Goal: Task Accomplishment & Management: Complete application form

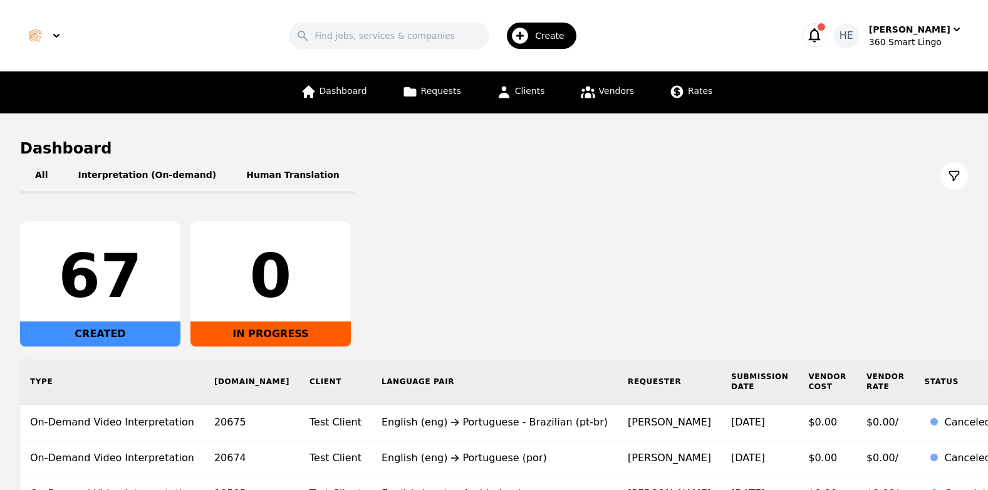
click at [541, 31] on div "Create" at bounding box center [542, 36] width 70 height 26
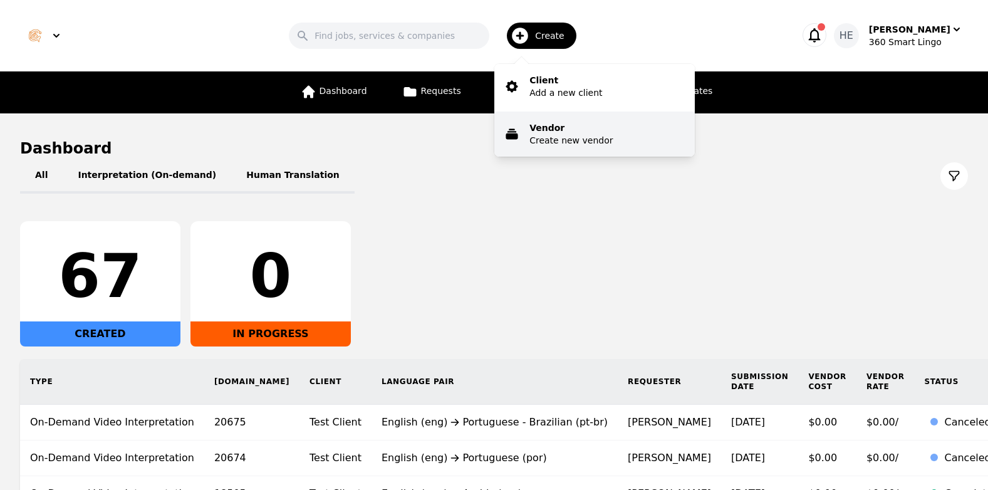
click at [576, 132] on p "Vendor" at bounding box center [570, 128] width 83 height 13
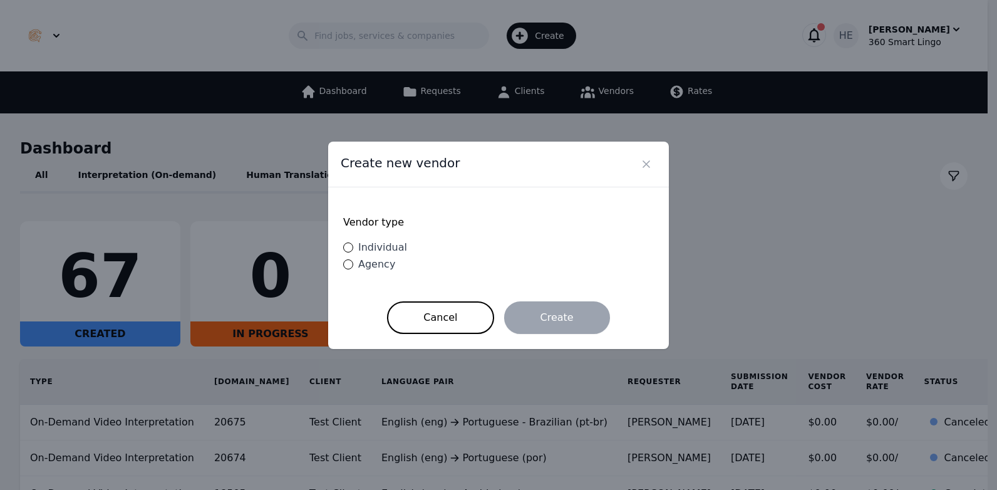
click at [383, 252] on span "Individual" at bounding box center [382, 247] width 49 height 12
click at [353, 252] on input "Individual" at bounding box center [348, 247] width 10 height 10
radio input "true"
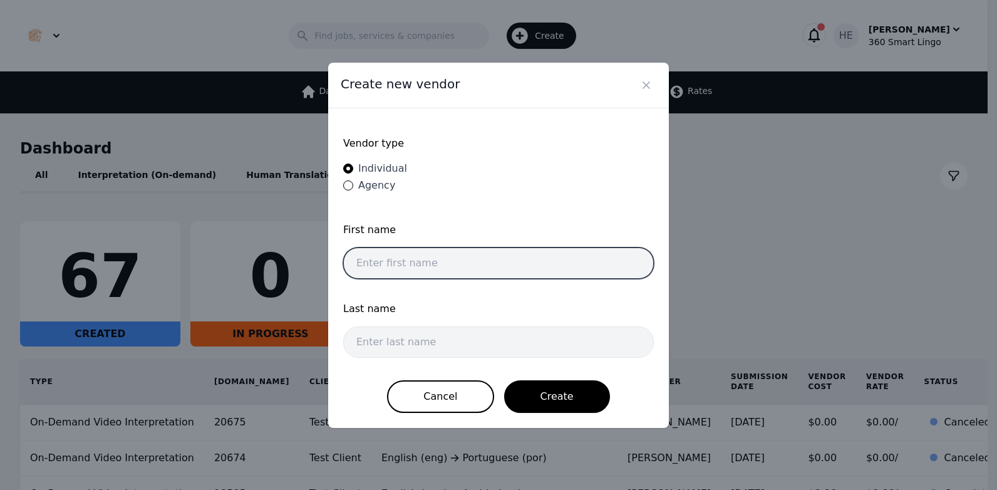
click at [397, 264] on input "text" at bounding box center [498, 262] width 311 height 31
paste input "[PERSON_NAME] Bzayene [PERSON_NAME]"
drag, startPoint x: 454, startPoint y: 261, endPoint x: 391, endPoint y: 261, distance: 62.7
click at [391, 261] on input "[PERSON_NAME] Bzayene [PERSON_NAME]" at bounding box center [498, 262] width 311 height 31
type input "Henok"
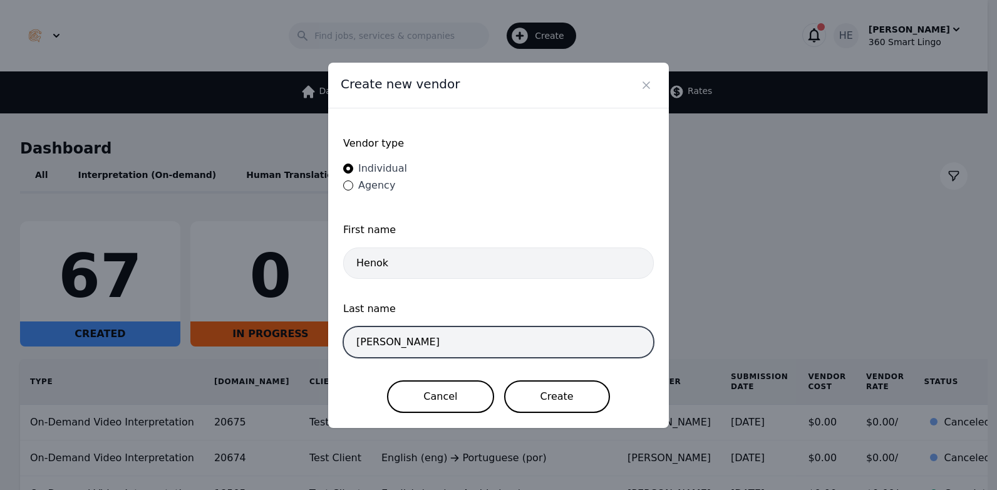
type input "[PERSON_NAME]"
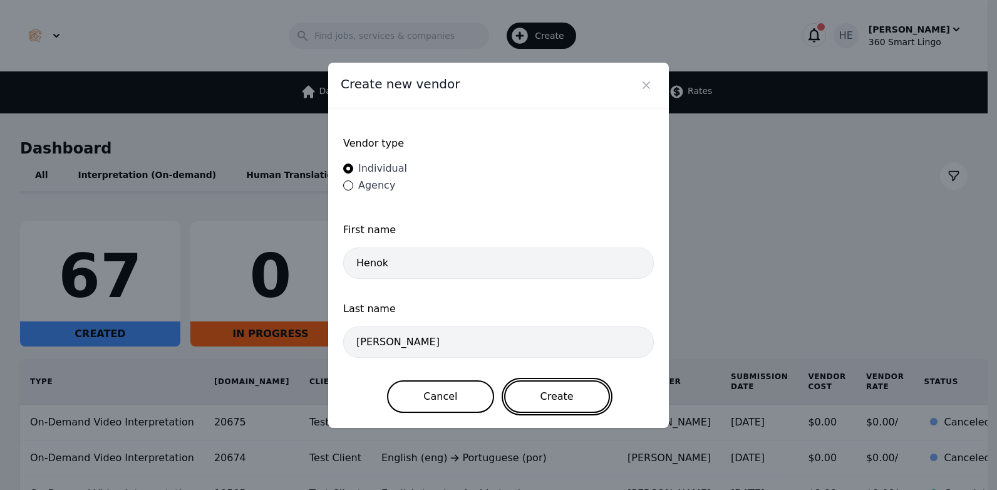
click at [567, 393] on button "Create" at bounding box center [557, 396] width 106 height 33
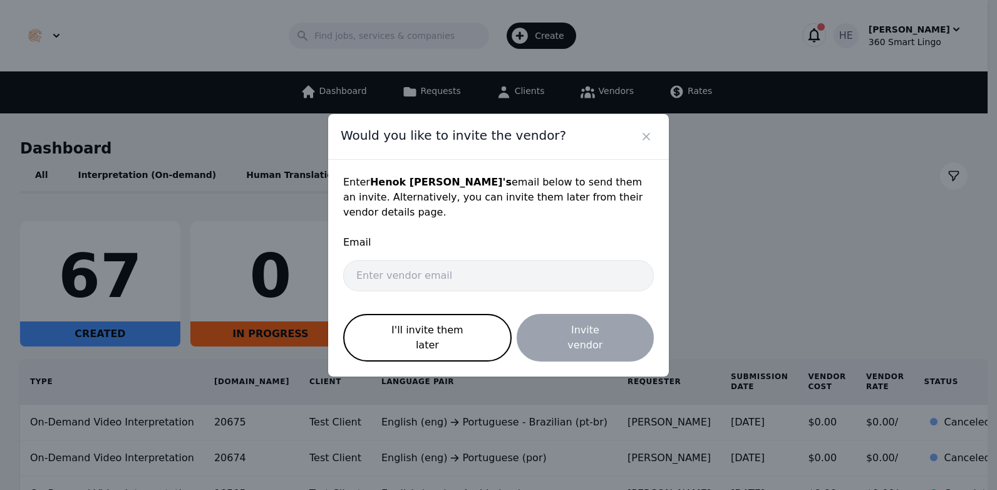
click at [0, 0] on div at bounding box center [0, 0] width 0 height 0
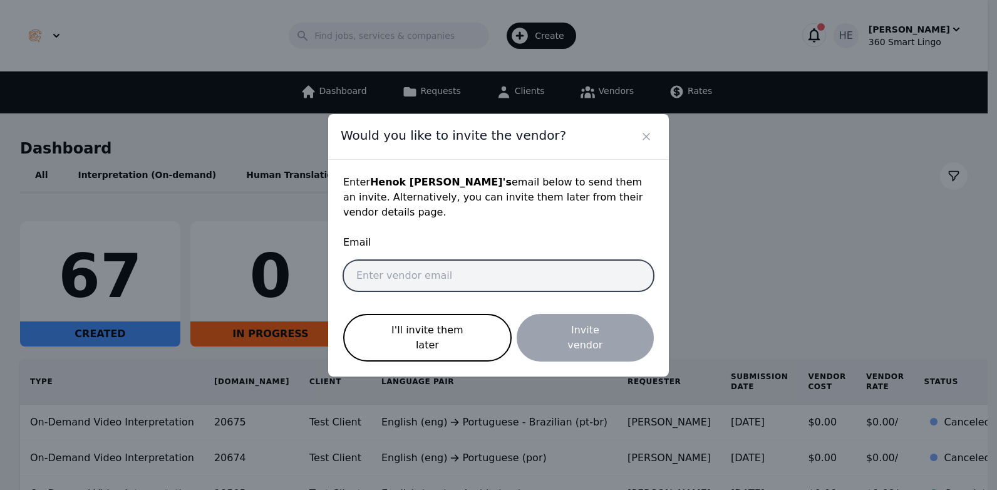
click at [412, 274] on input "email" at bounding box center [498, 275] width 311 height 31
paste input "[EMAIL_ADDRESS][DOMAIN_NAME]"
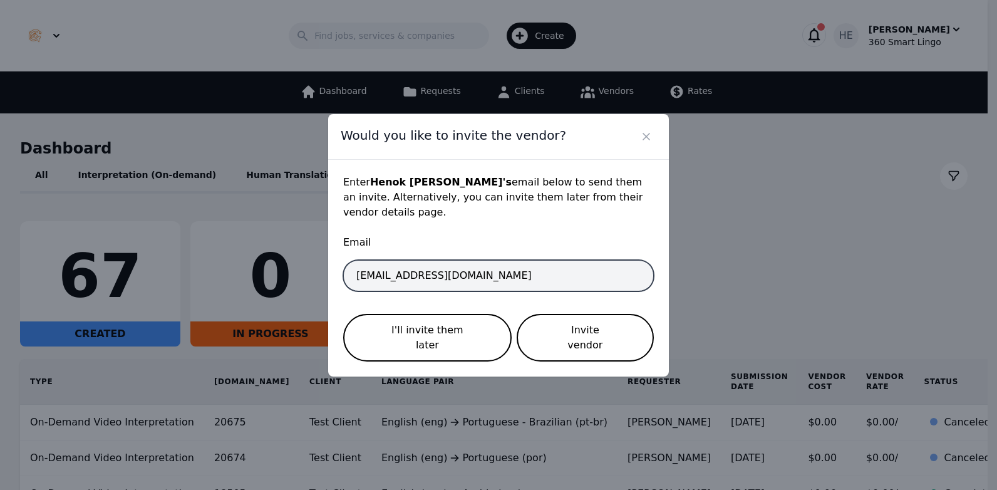
type input "[EMAIL_ADDRESS][DOMAIN_NAME]"
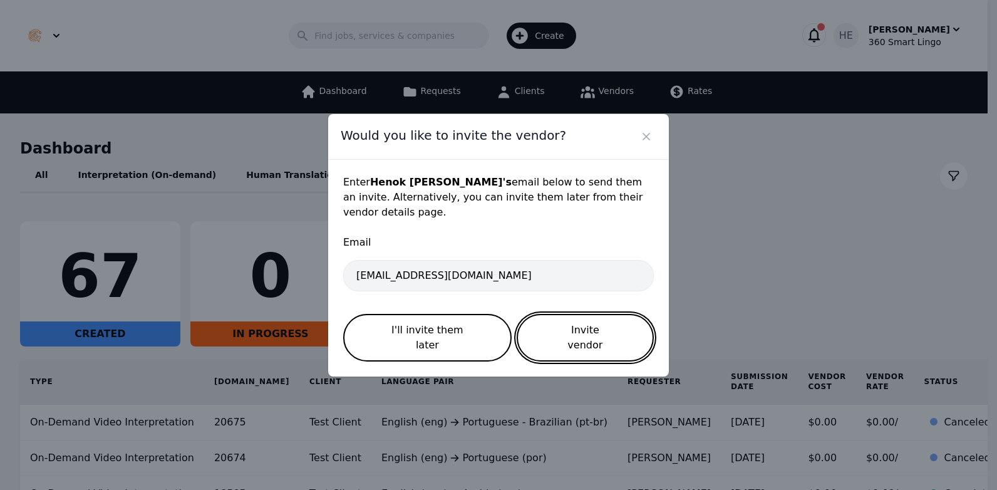
click at [574, 333] on button "Invite vendor" at bounding box center [585, 338] width 137 height 48
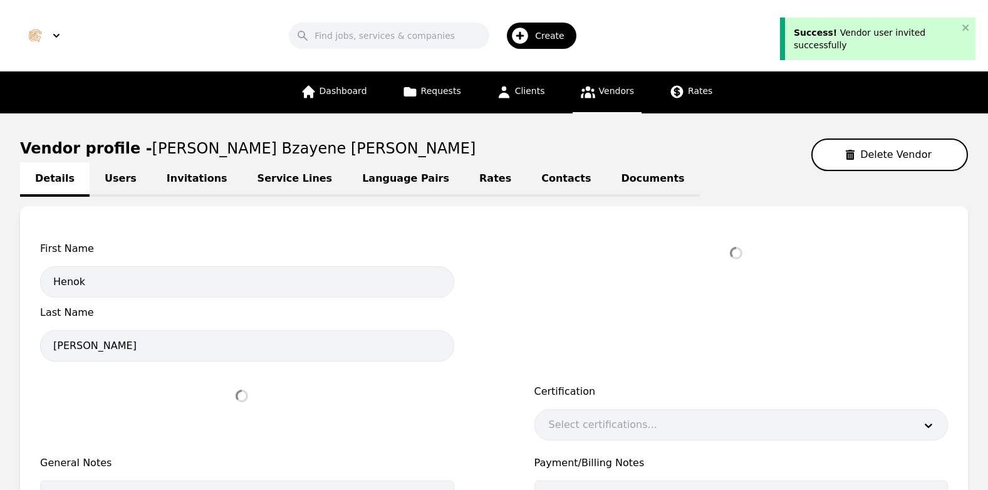
select select "active"
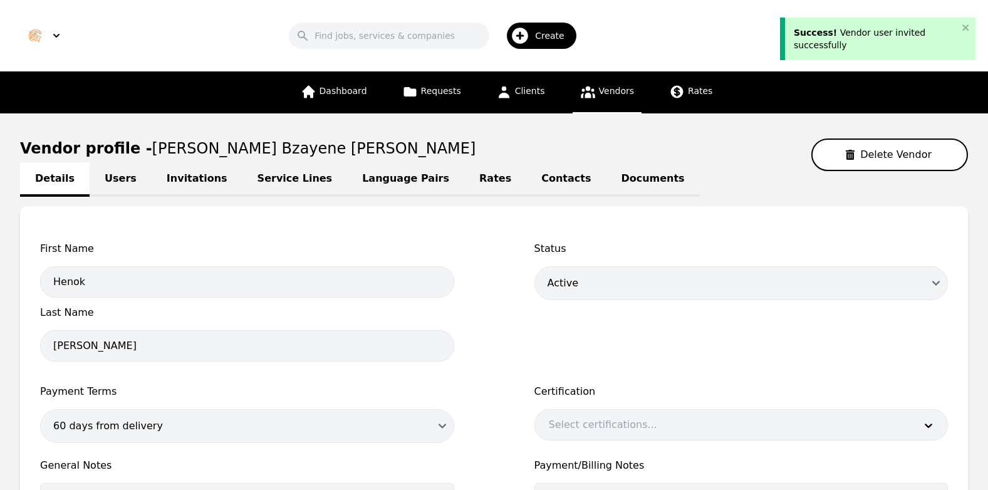
click at [606, 177] on link "Documents" at bounding box center [652, 179] width 93 height 34
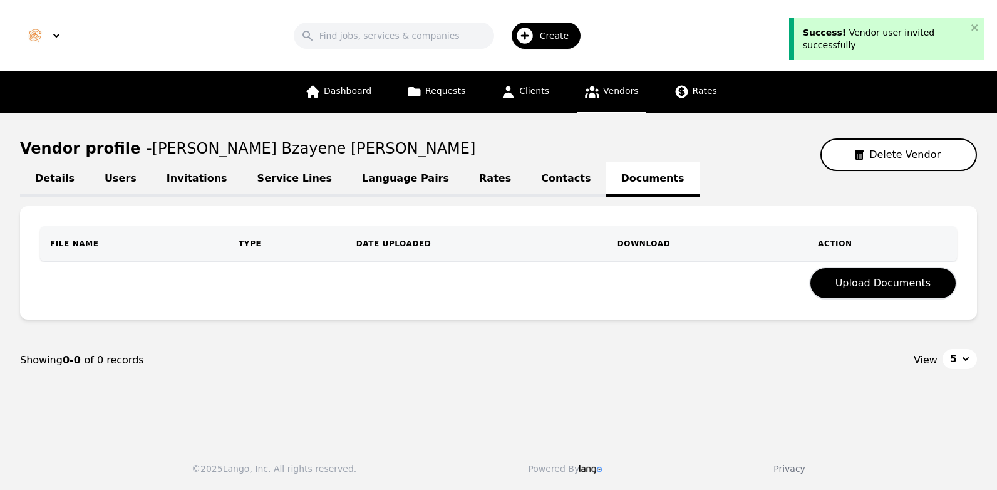
click at [526, 176] on link "Contacts" at bounding box center [566, 179] width 80 height 34
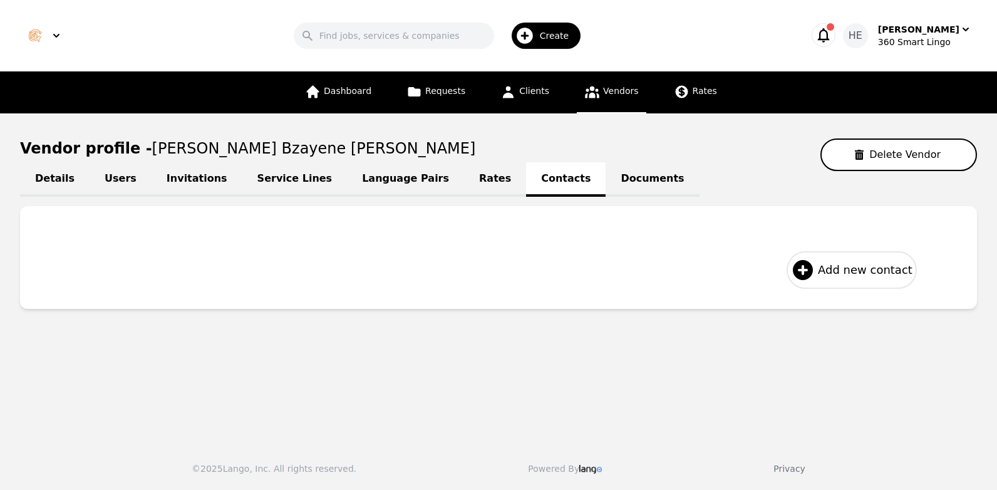
click at [870, 275] on span "Add new contact" at bounding box center [865, 270] width 95 height 18
select select "US"
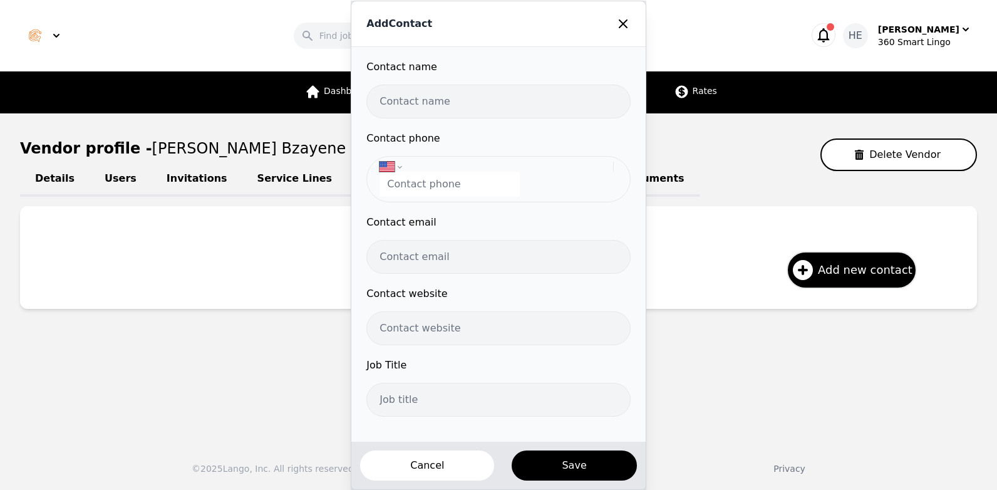
click at [445, 103] on input "text" at bounding box center [498, 102] width 264 height 34
type input "[PERSON_NAME] Bzayene [PERSON_NAME]"
click at [445, 189] on input "tel" at bounding box center [450, 184] width 140 height 25
paste input "[PHONE_NUMBER]"
type input "[PHONE_NUMBER]"
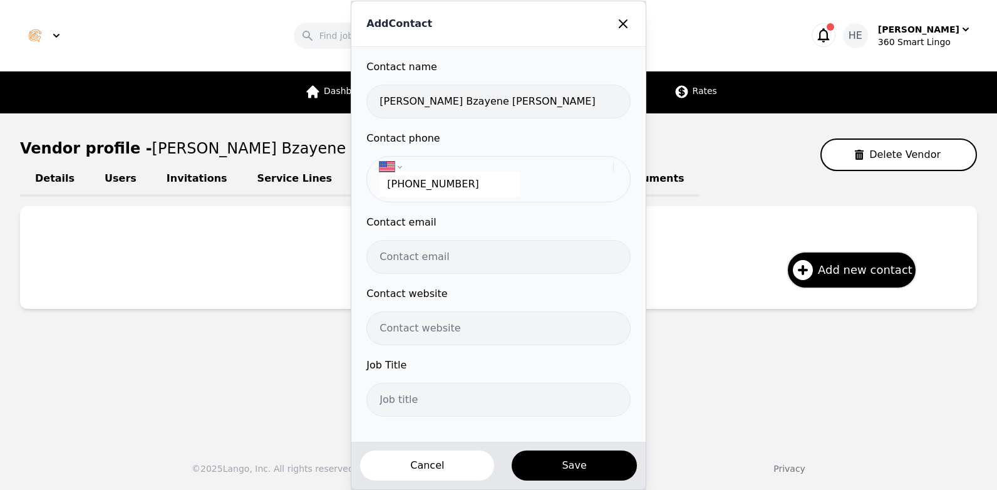
select select "ET"
type input "[PHONE_NUMBER]"
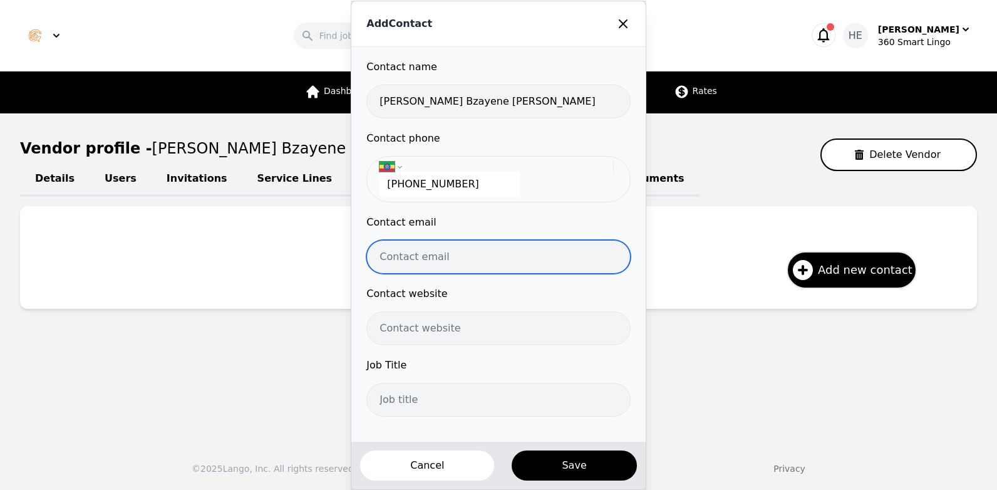
click at [427, 255] on input "email" at bounding box center [498, 257] width 264 height 34
paste input "[EMAIL_ADDRESS][DOMAIN_NAME]"
type input "[EMAIL_ADDRESS][DOMAIN_NAME]"
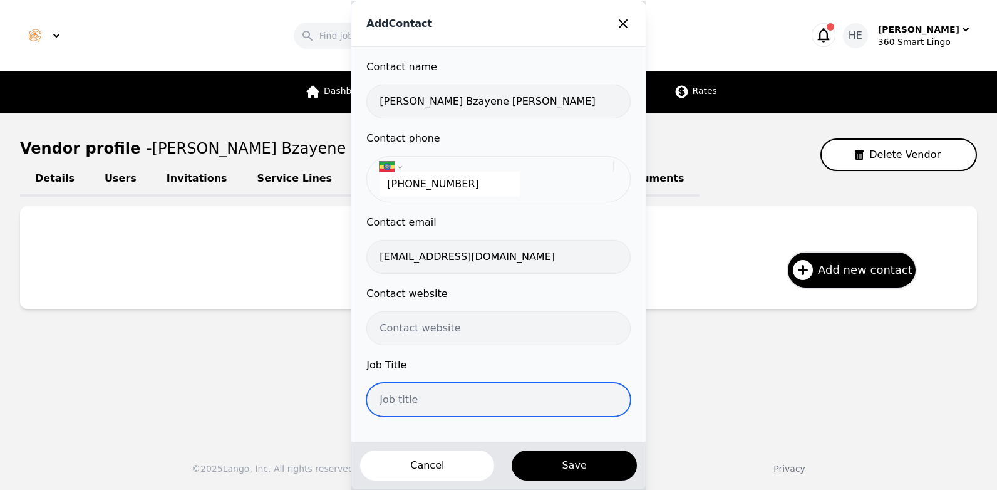
click at [424, 395] on input "text" at bounding box center [498, 400] width 264 height 34
type input "Interpreter"
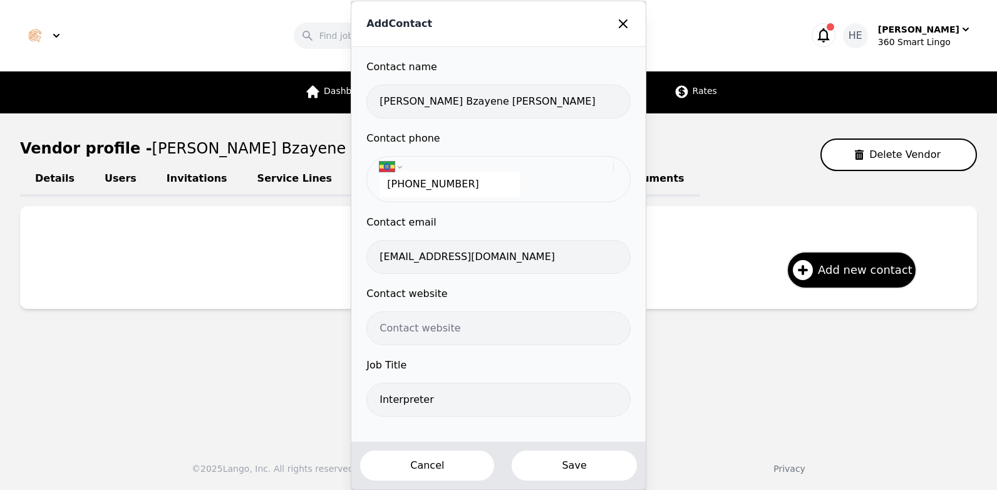
click at [568, 468] on button "Save" at bounding box center [574, 465] width 127 height 33
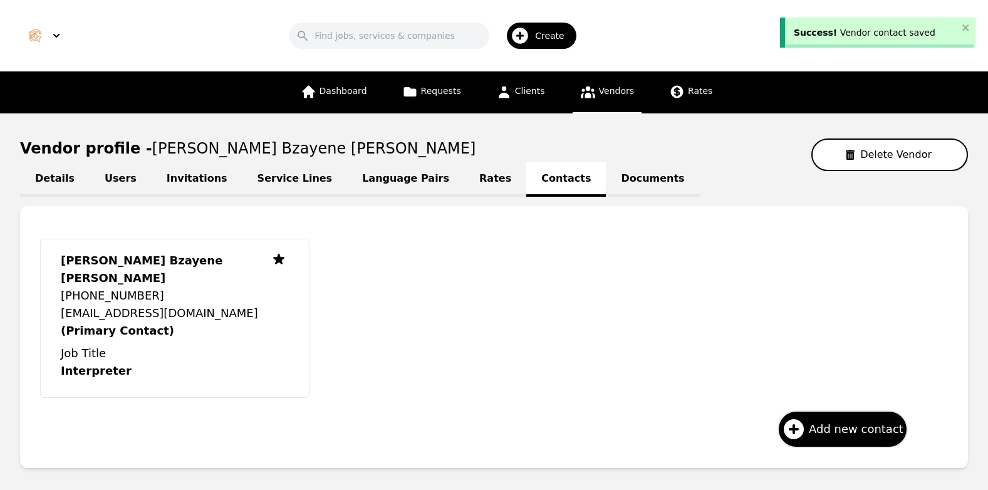
click at [276, 178] on link "Service Lines" at bounding box center [294, 179] width 105 height 34
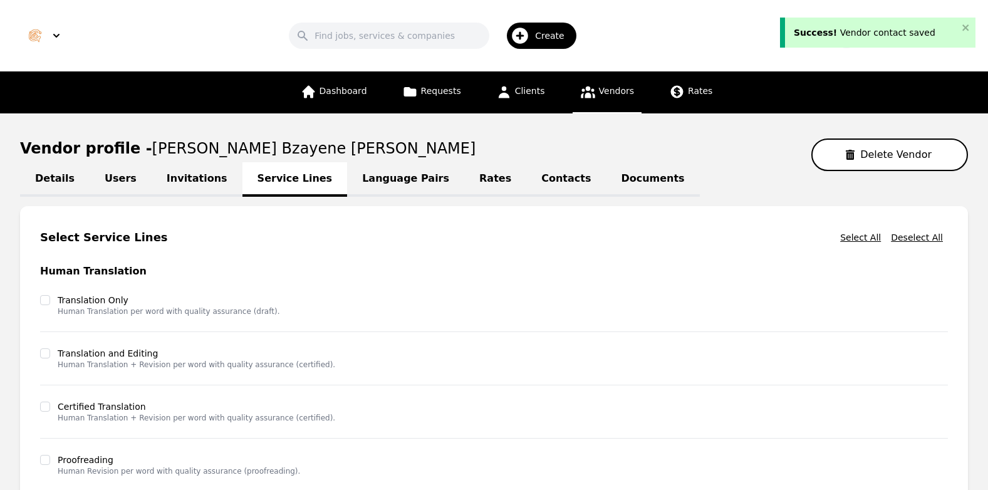
click at [351, 175] on link "Language Pairs" at bounding box center [405, 179] width 117 height 34
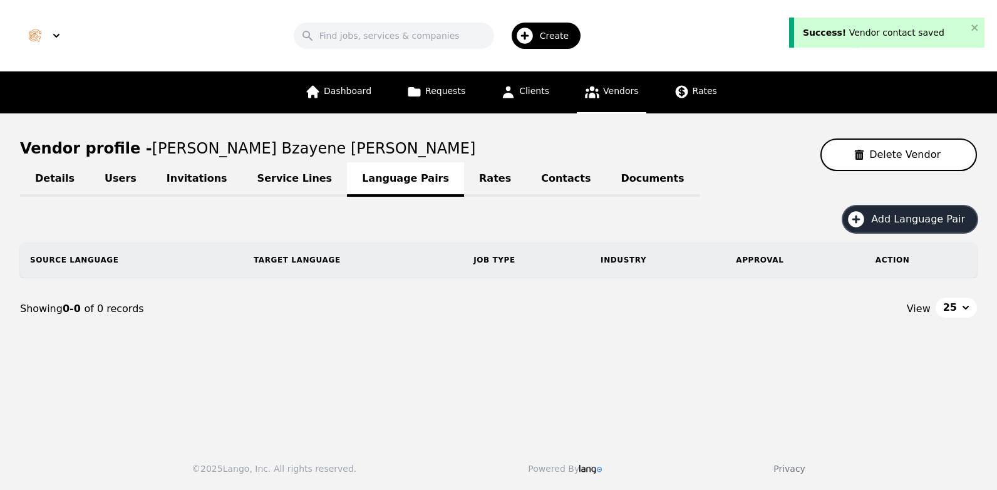
click at [930, 222] on span "Add Language Pair" at bounding box center [922, 219] width 103 height 15
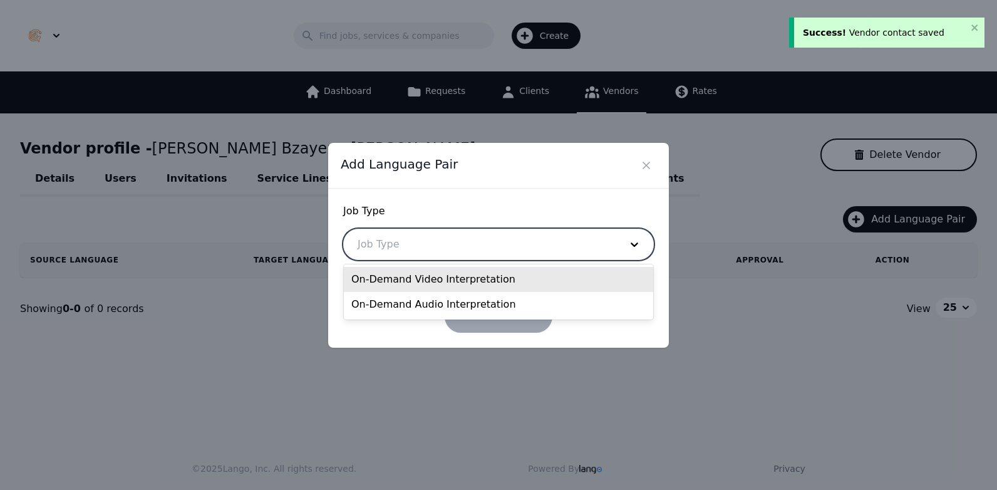
click at [460, 247] on div at bounding box center [480, 244] width 272 height 30
click at [455, 278] on div "On-Demand Video Interpretation" at bounding box center [498, 279] width 309 height 25
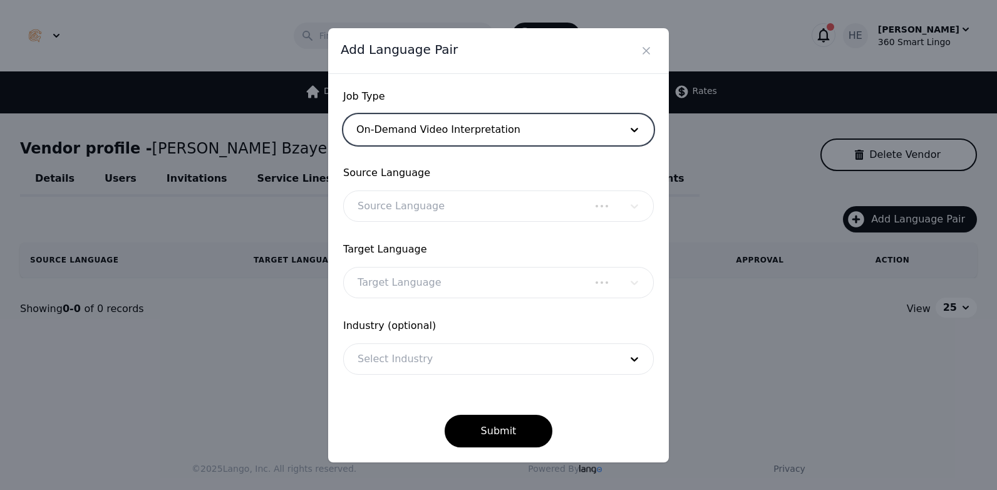
click at [405, 204] on div "Source Language" at bounding box center [498, 205] width 311 height 31
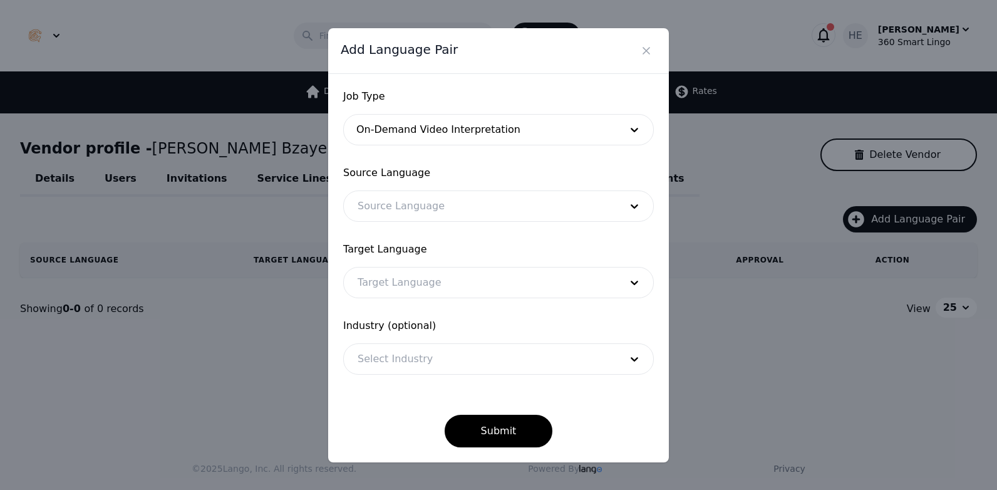
click at [404, 210] on div at bounding box center [480, 206] width 272 height 30
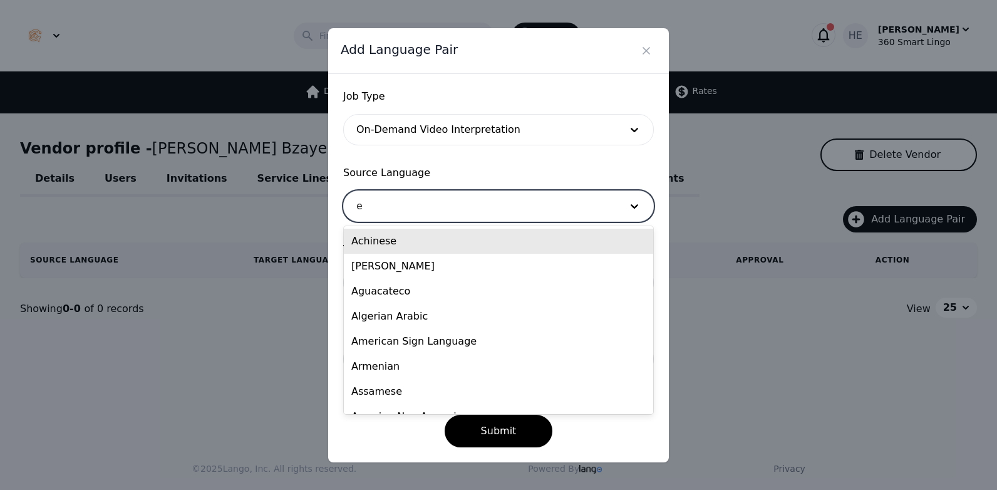
type input "en"
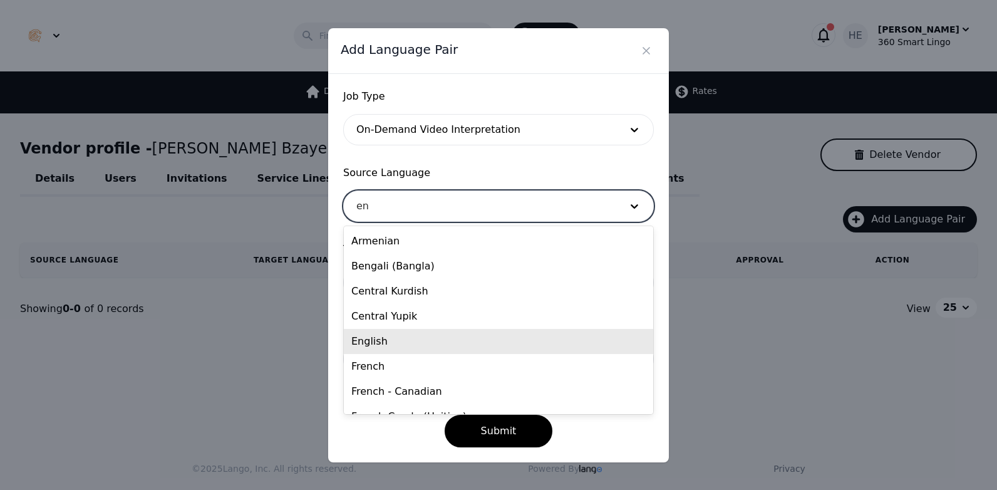
click at [398, 336] on div "English" at bounding box center [498, 341] width 309 height 25
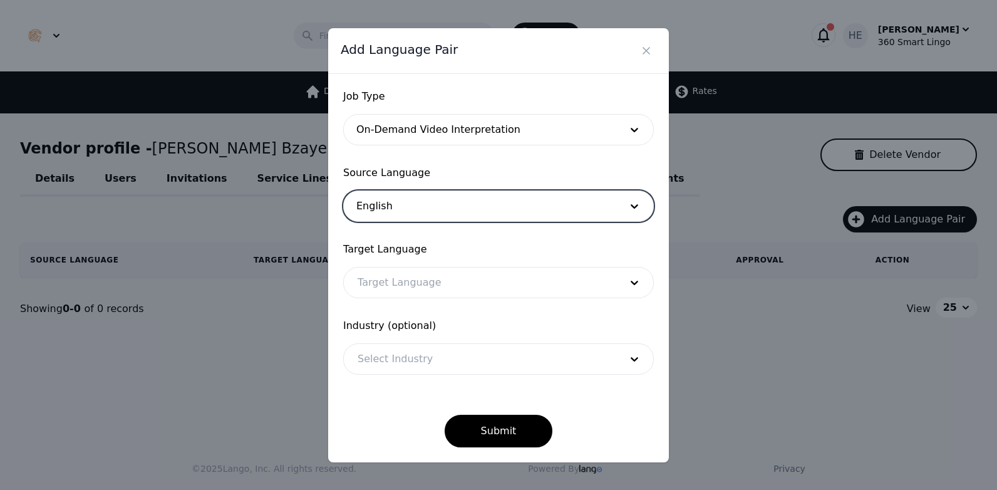
click at [406, 279] on div at bounding box center [480, 283] width 272 height 30
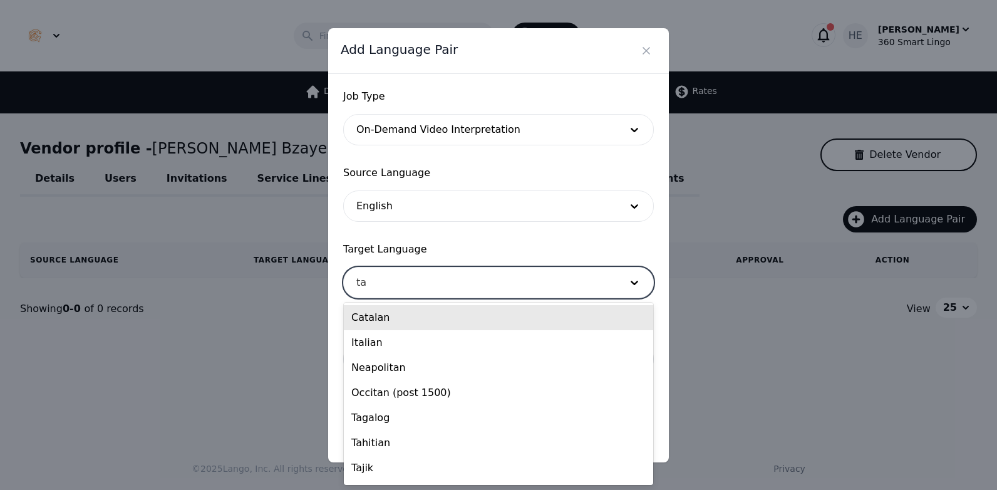
type input "tan"
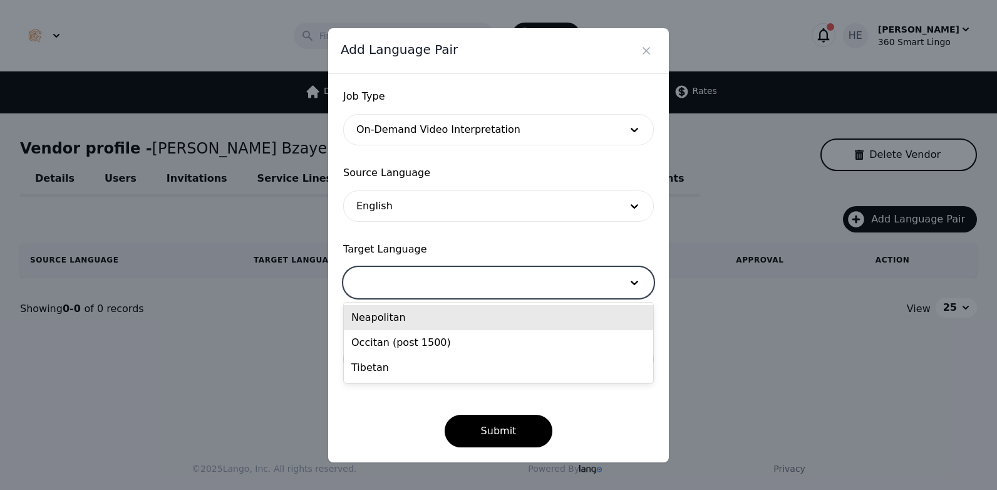
click at [469, 276] on div at bounding box center [480, 283] width 272 height 30
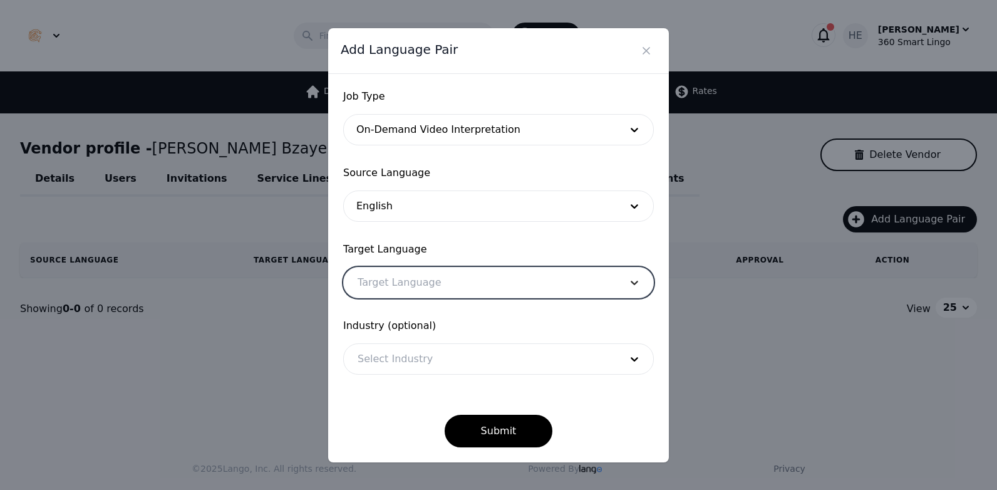
click at [635, 287] on icon at bounding box center [634, 282] width 13 height 13
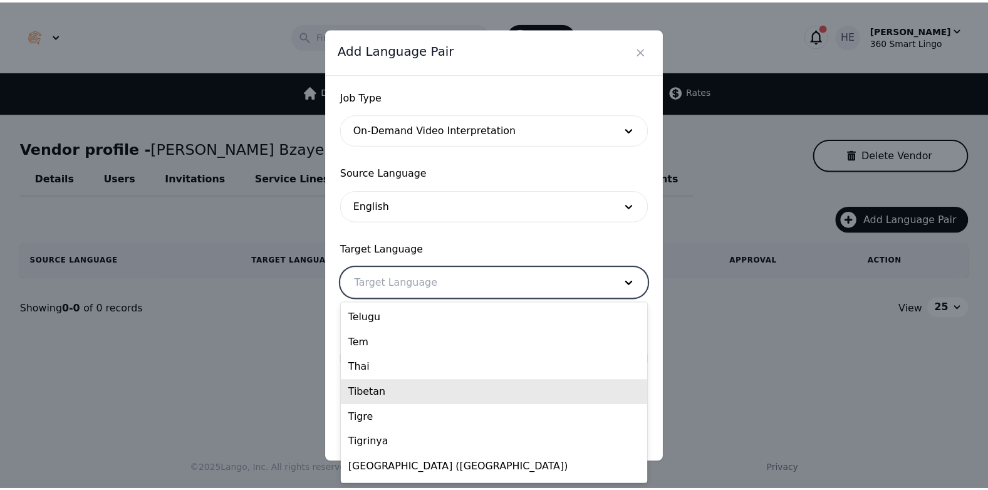
scroll to position [5200, 0]
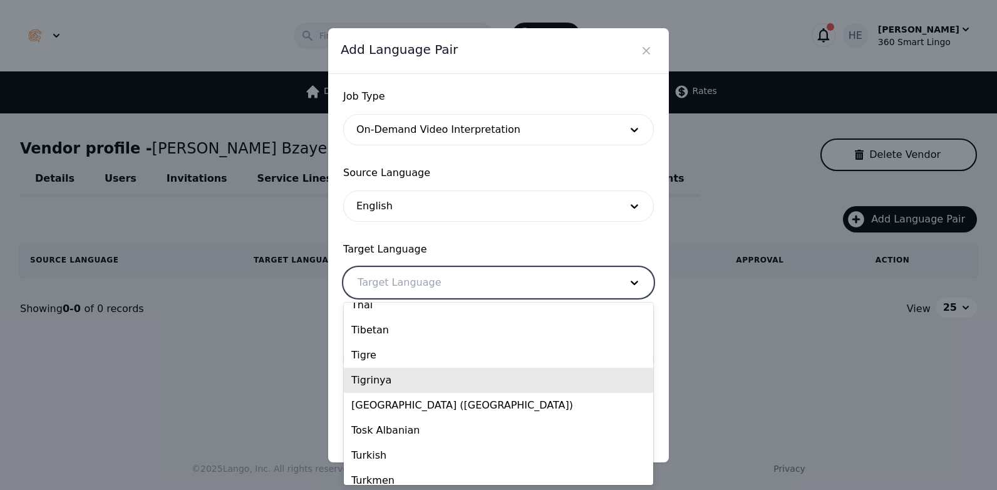
click at [375, 383] on div "Tigrinya" at bounding box center [498, 380] width 309 height 25
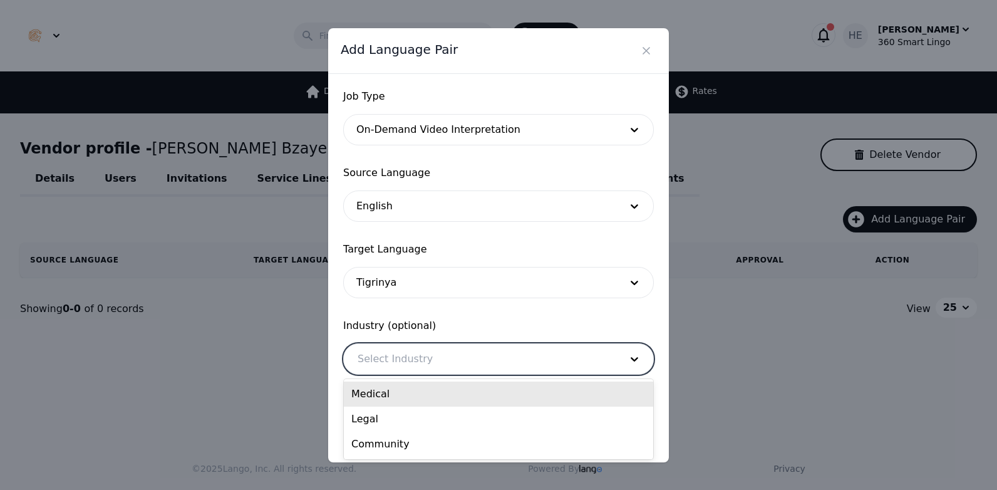
click at [397, 363] on div at bounding box center [480, 359] width 272 height 30
click at [404, 400] on div "Medical" at bounding box center [498, 394] width 309 height 25
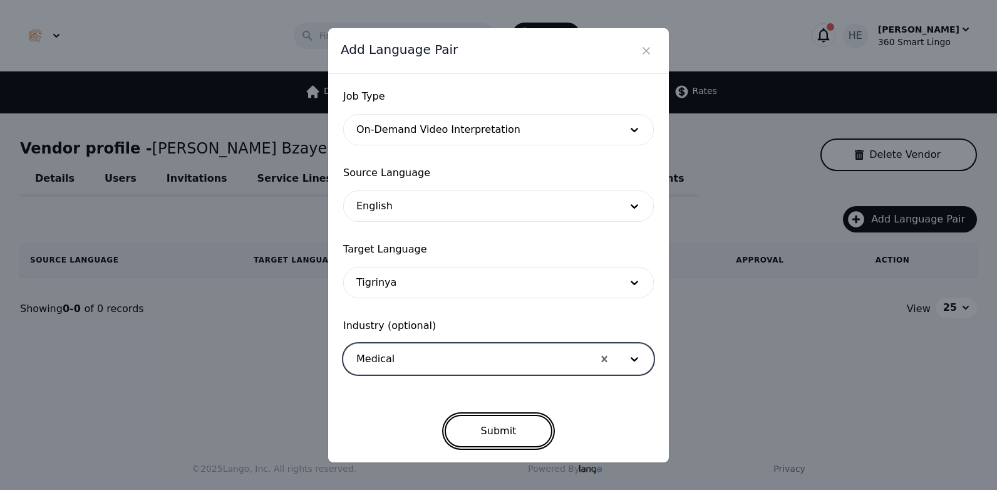
click at [490, 424] on button "Submit" at bounding box center [499, 431] width 108 height 33
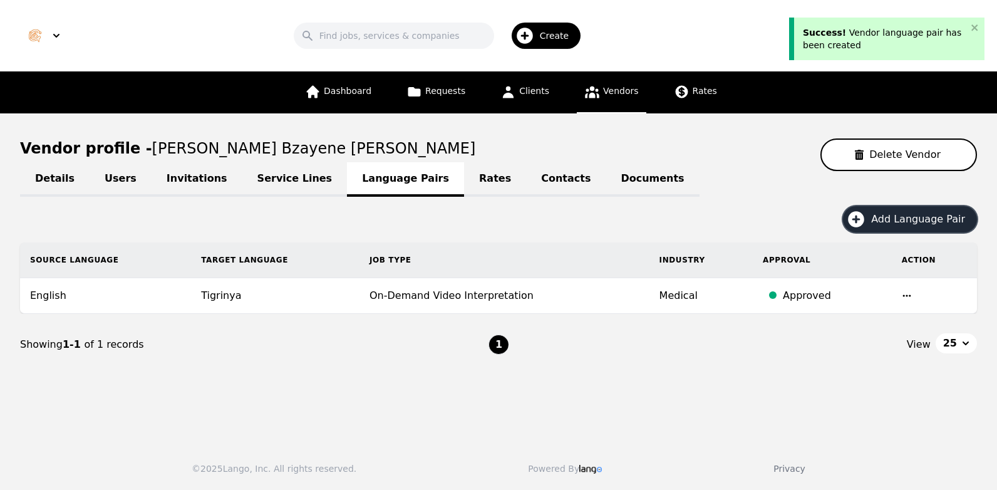
click at [907, 212] on span "Add Language Pair" at bounding box center [922, 219] width 103 height 15
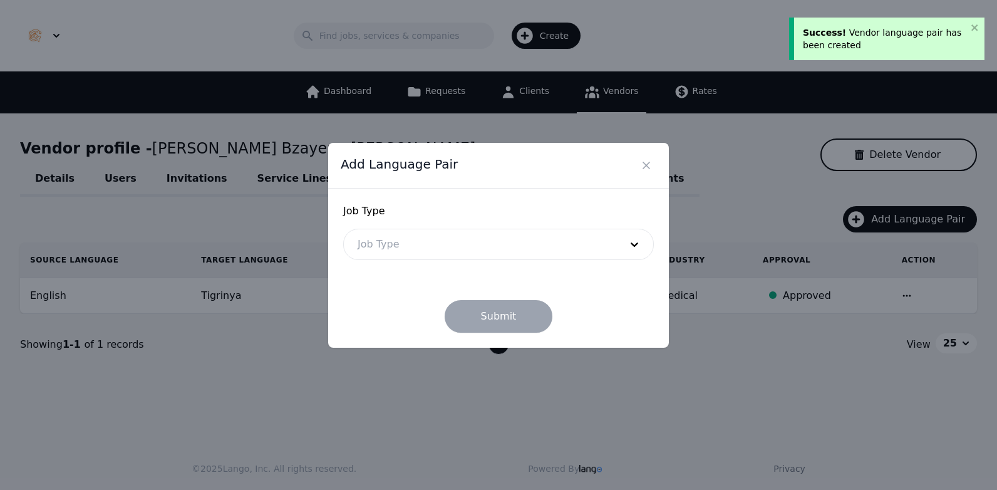
click at [442, 236] on div at bounding box center [480, 244] width 272 height 30
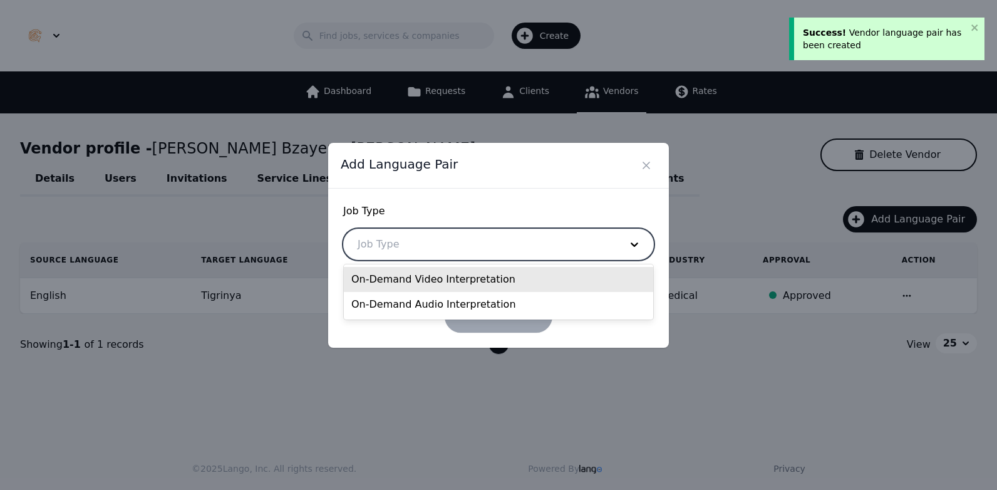
click at [422, 281] on div "On-Demand Video Interpretation" at bounding box center [498, 279] width 309 height 25
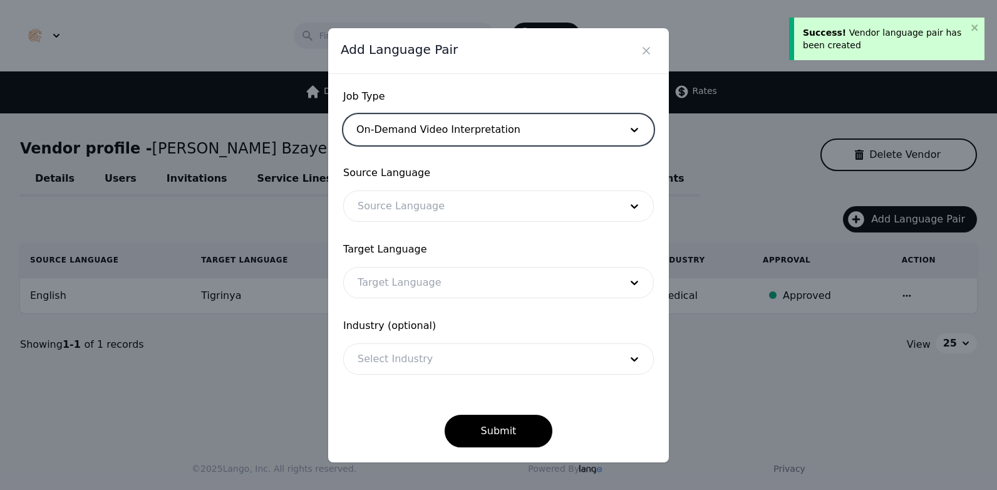
click at [401, 204] on div at bounding box center [480, 206] width 272 height 30
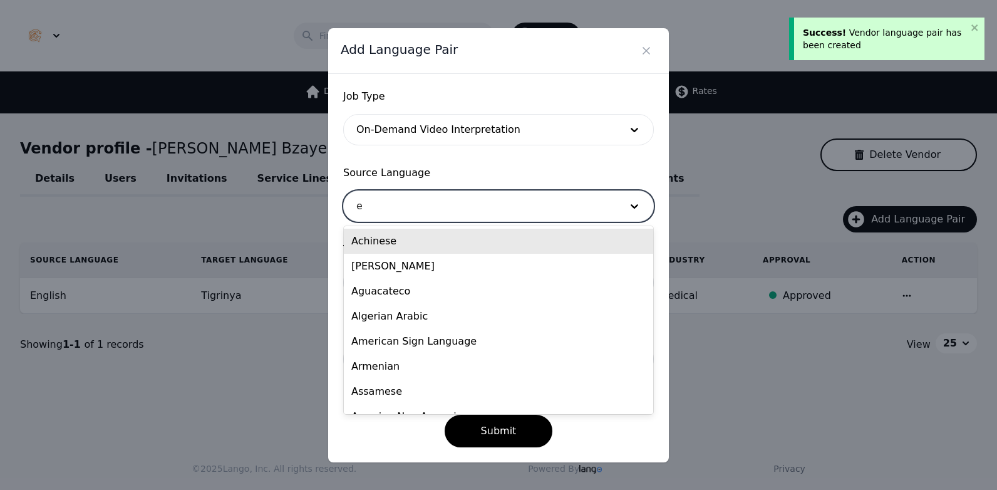
type input "en"
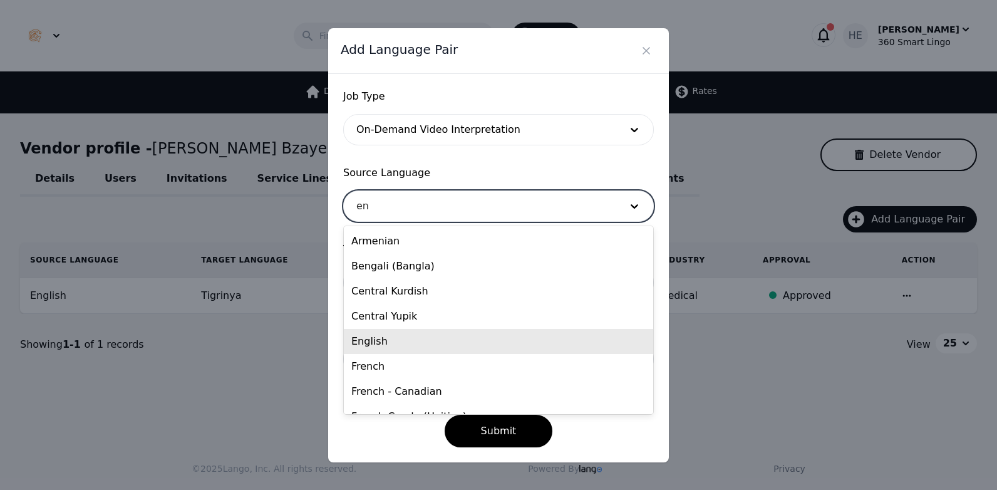
click at [404, 336] on div "English" at bounding box center [498, 341] width 309 height 25
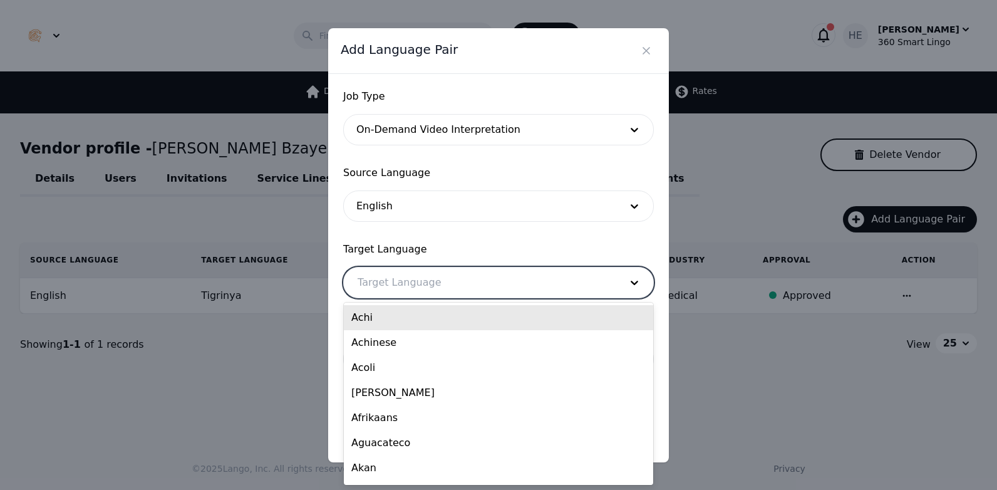
click at [398, 281] on div at bounding box center [480, 283] width 272 height 30
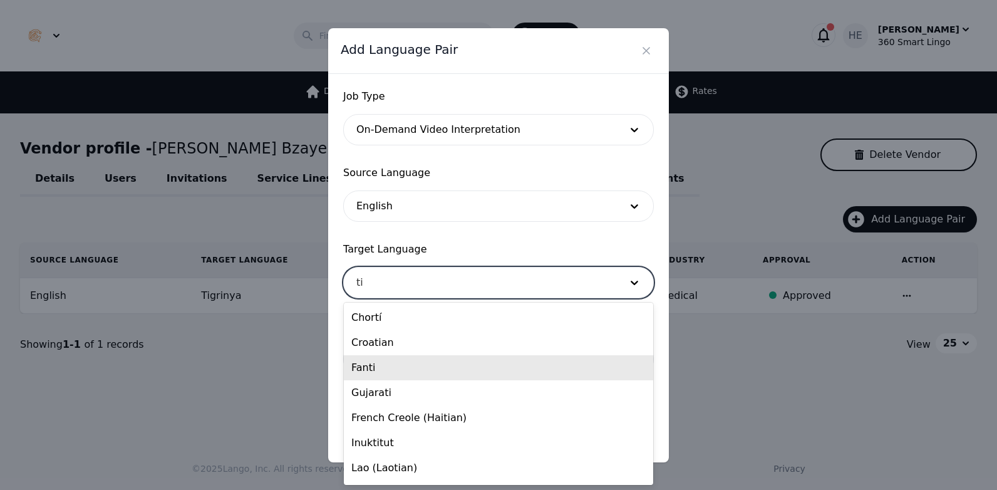
type input "tig"
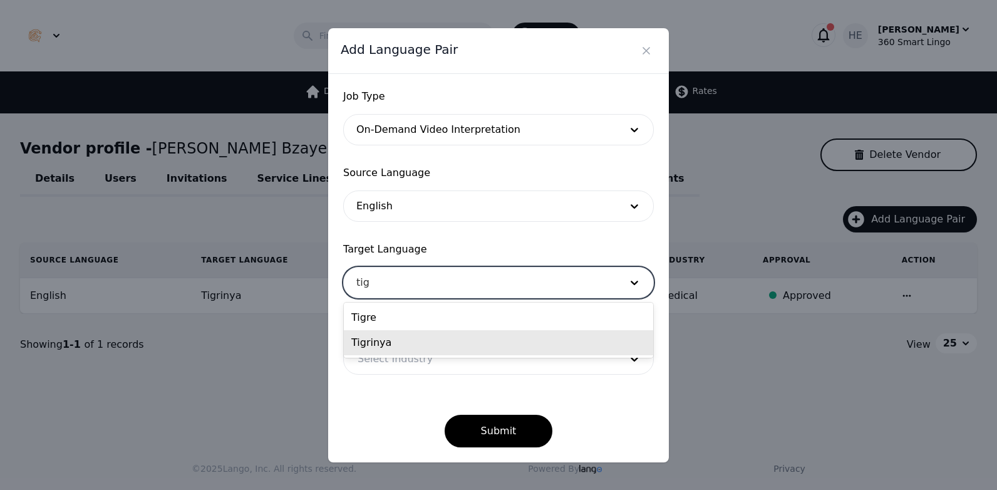
click at [395, 341] on div "Tigrinya" at bounding box center [498, 342] width 309 height 25
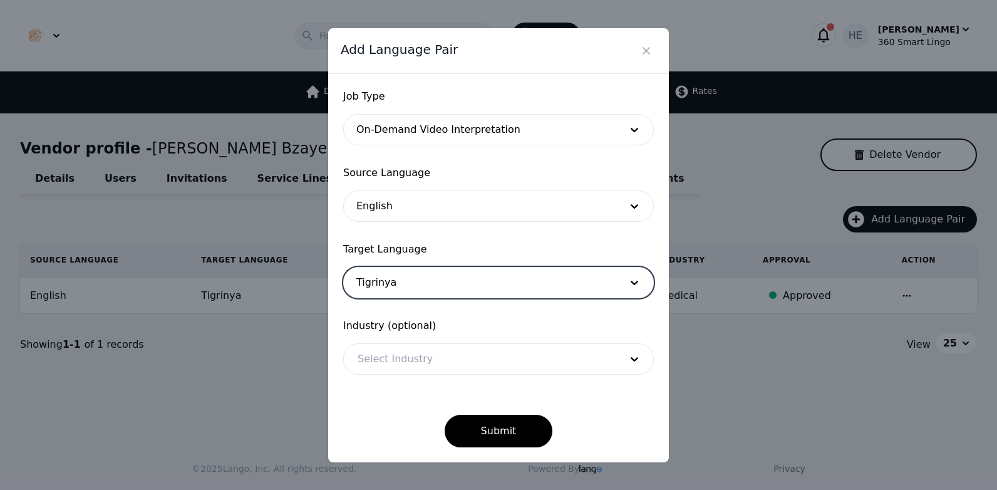
click at [414, 365] on div at bounding box center [480, 359] width 272 height 30
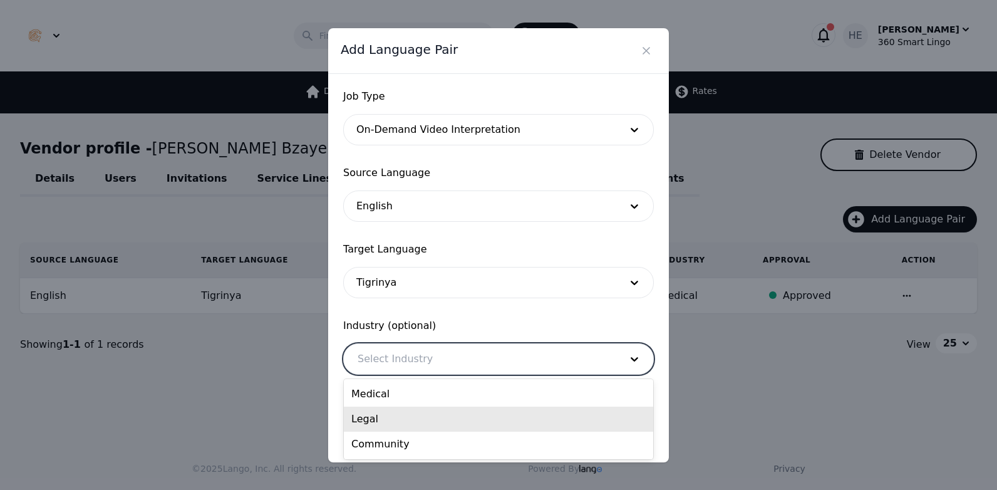
drag, startPoint x: 415, startPoint y: 415, endPoint x: 424, endPoint y: 429, distance: 15.5
click at [415, 416] on div "Legal" at bounding box center [498, 419] width 309 height 25
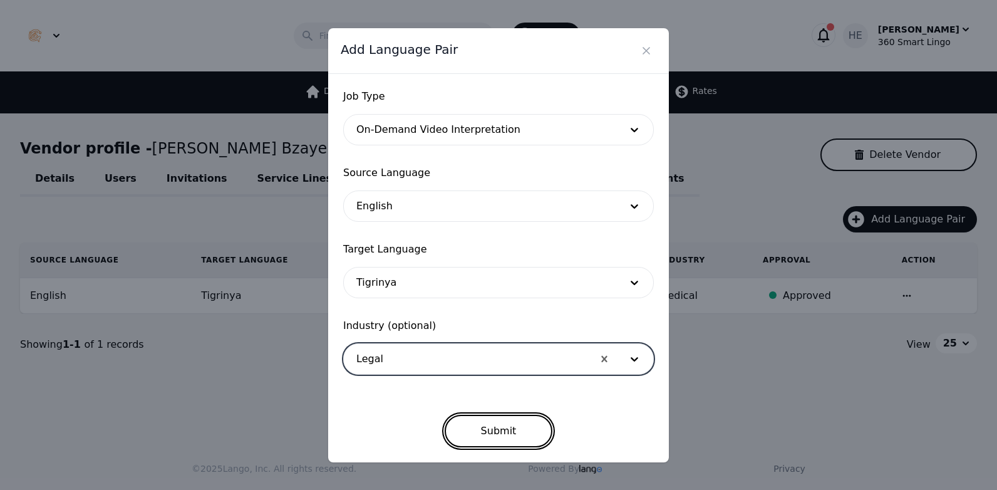
click at [477, 429] on button "Submit" at bounding box center [499, 431] width 108 height 33
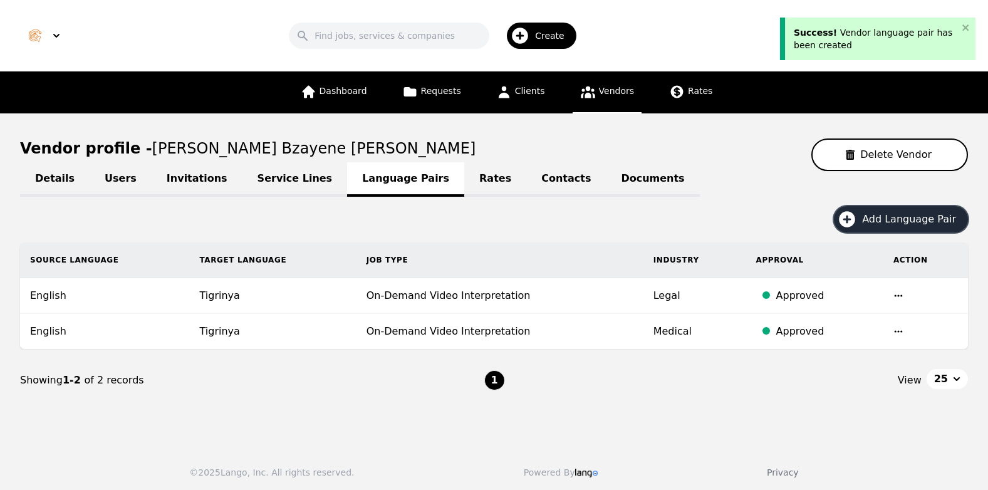
click at [889, 219] on span "Add Language Pair" at bounding box center [913, 219] width 103 height 15
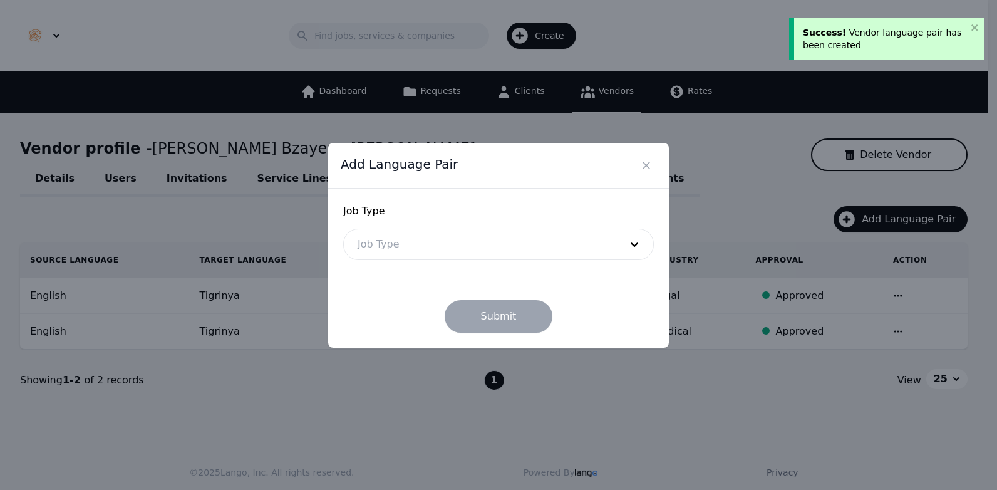
click at [470, 249] on div at bounding box center [480, 244] width 272 height 30
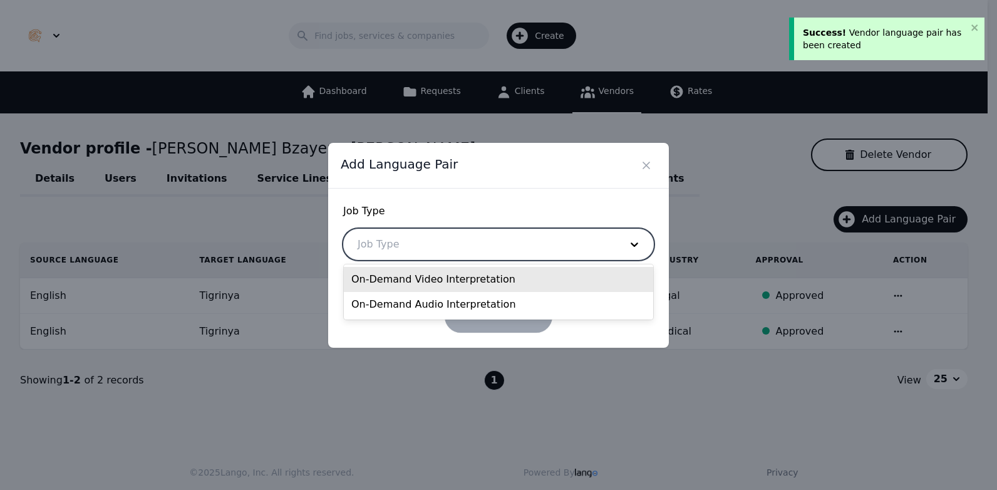
click at [435, 279] on div "On-Demand Video Interpretation" at bounding box center [498, 279] width 309 height 25
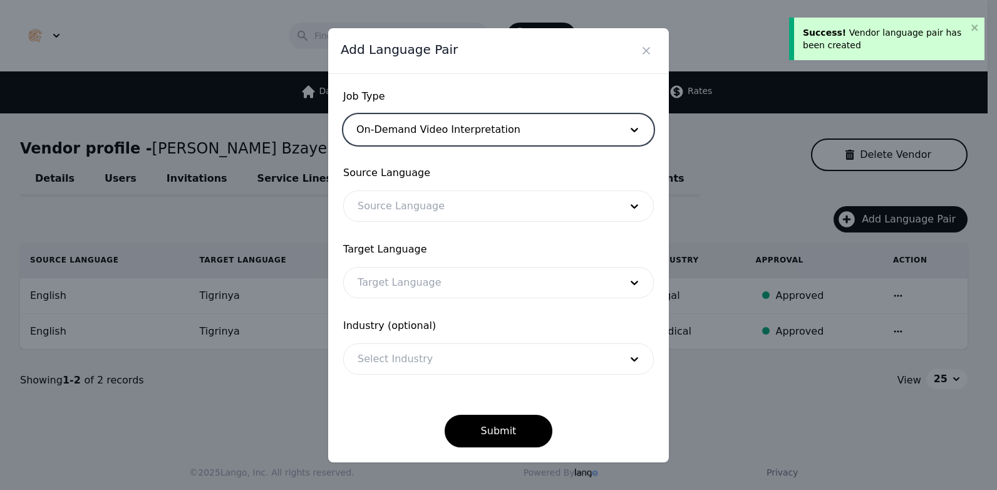
click at [443, 207] on div at bounding box center [480, 206] width 272 height 30
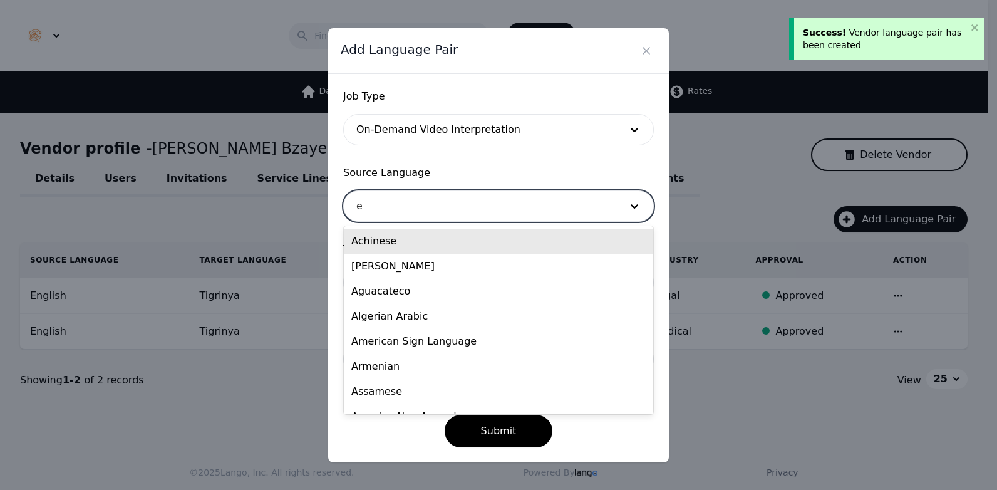
type input "en"
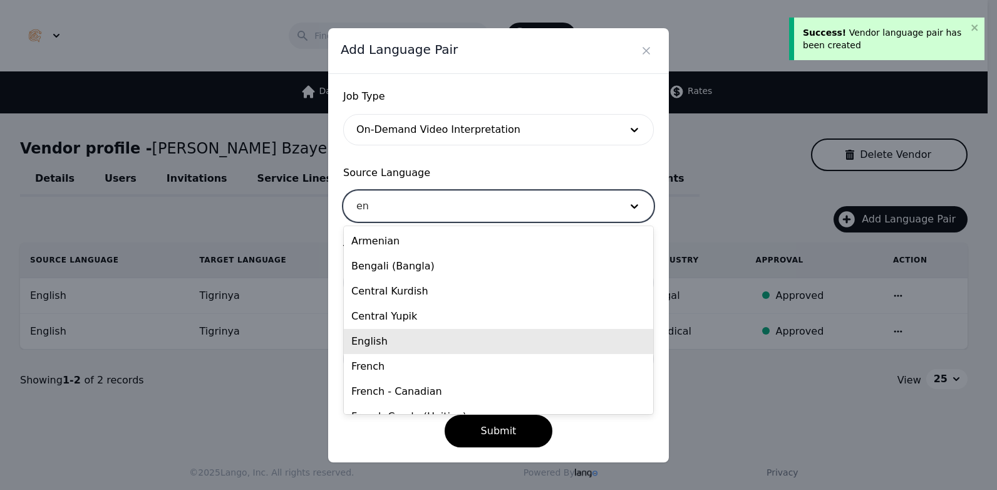
click at [416, 335] on div "English" at bounding box center [498, 341] width 309 height 25
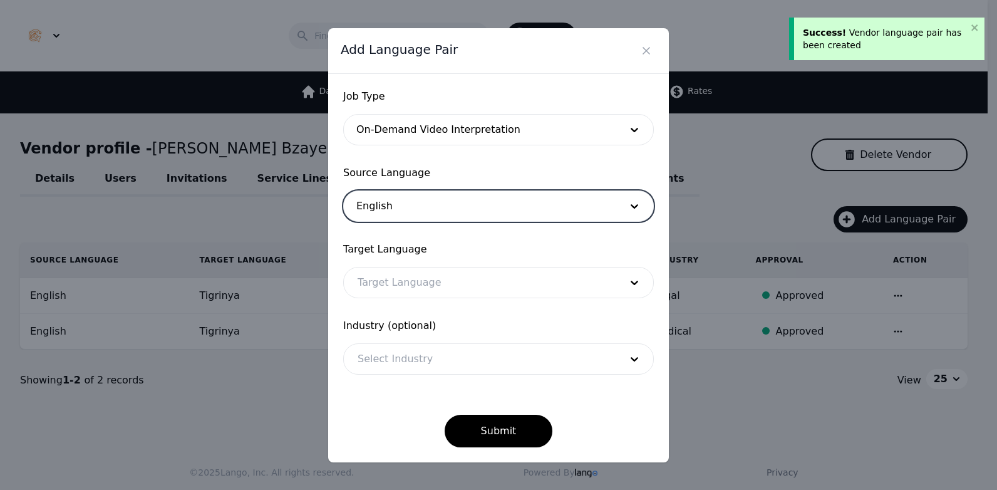
click at [418, 288] on div at bounding box center [480, 283] width 272 height 30
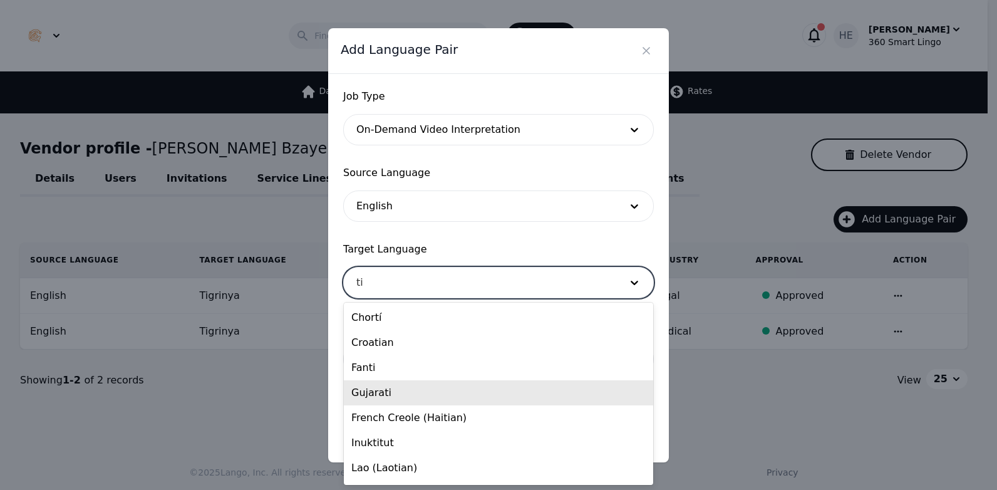
type input "tig"
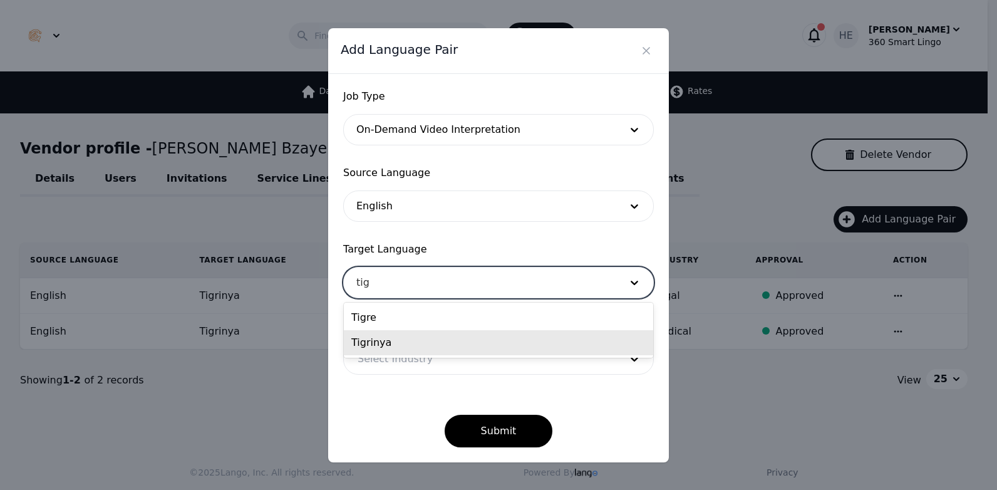
click at [402, 337] on div "Tigrinya" at bounding box center [498, 342] width 309 height 25
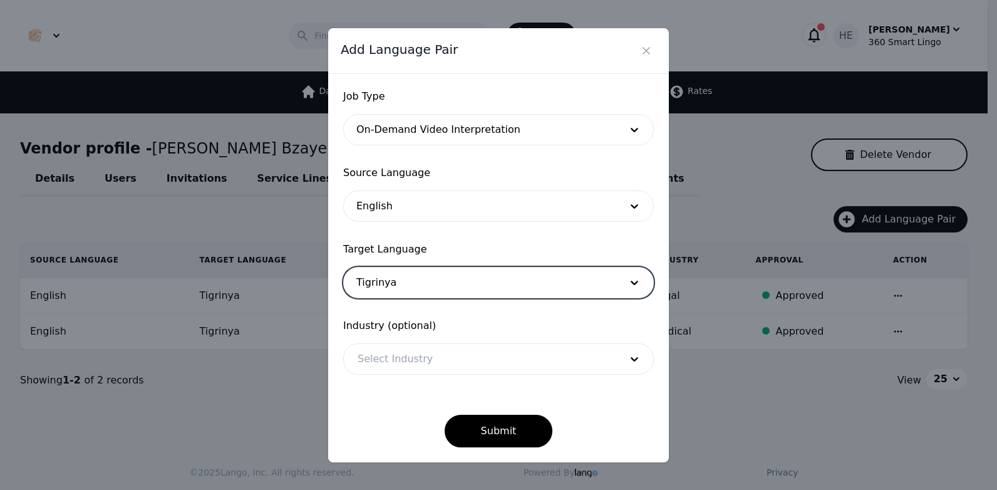
click at [463, 356] on div at bounding box center [480, 359] width 272 height 30
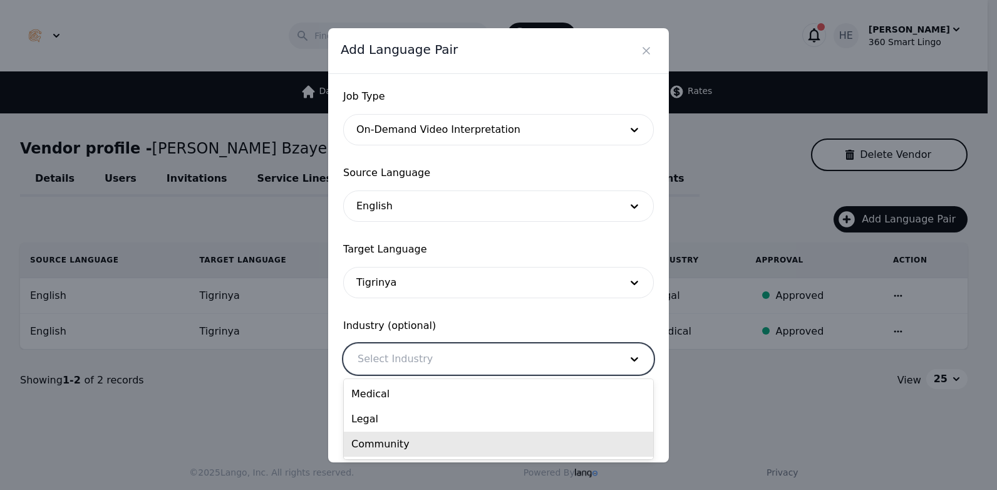
click at [457, 438] on div "Community" at bounding box center [498, 444] width 309 height 25
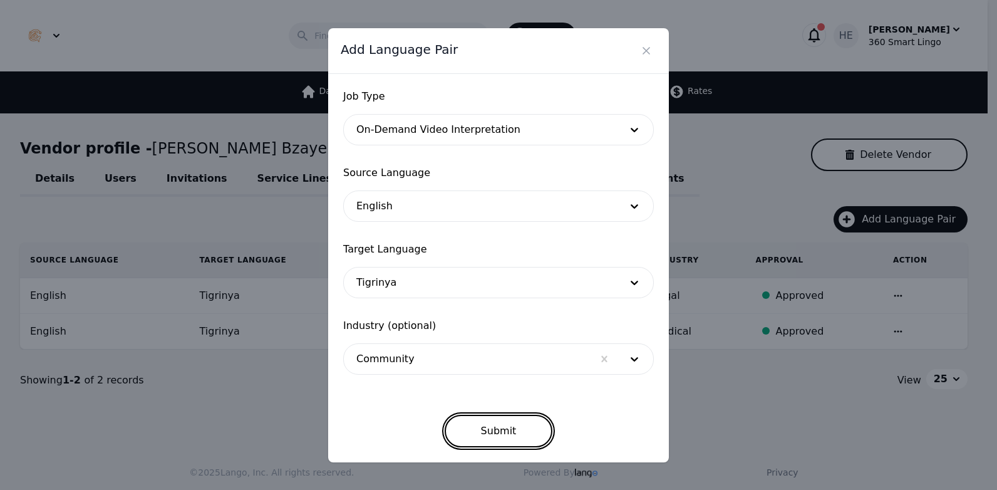
click at [512, 428] on button "Submit" at bounding box center [499, 431] width 108 height 33
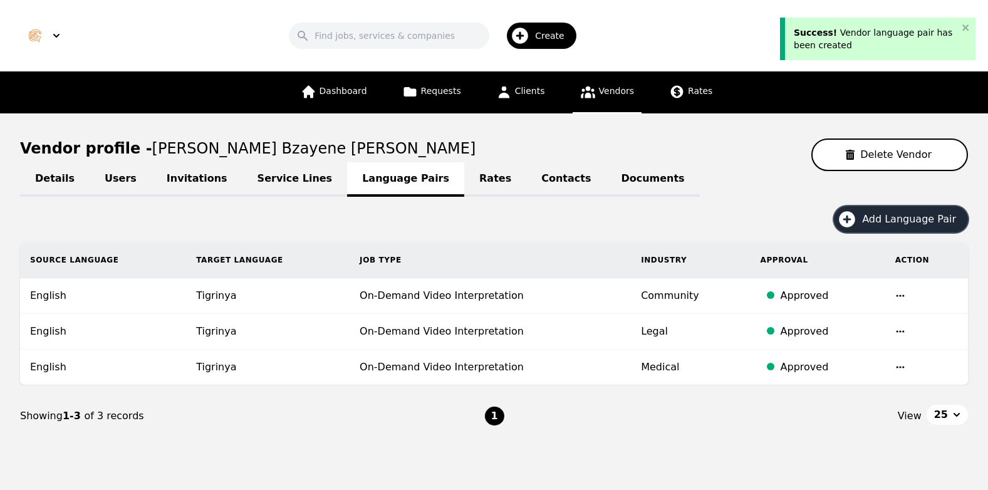
click at [894, 223] on span "Add Language Pair" at bounding box center [913, 219] width 103 height 15
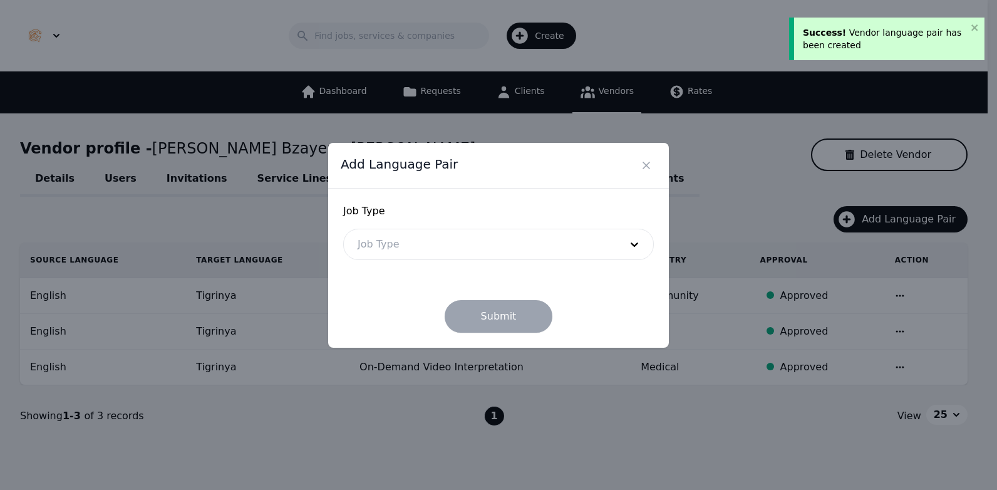
click at [449, 243] on div at bounding box center [480, 244] width 272 height 30
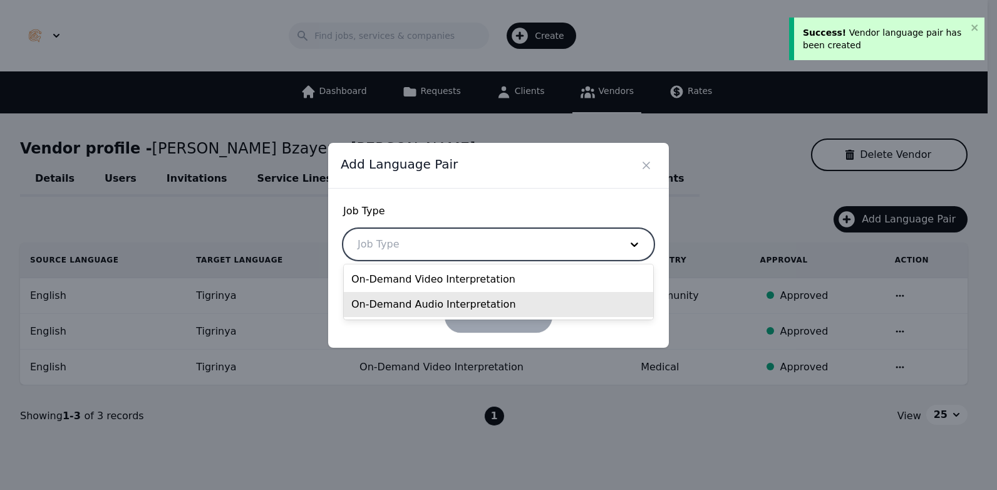
click at [435, 307] on div "On-Demand Audio Interpretation" at bounding box center [498, 304] width 309 height 25
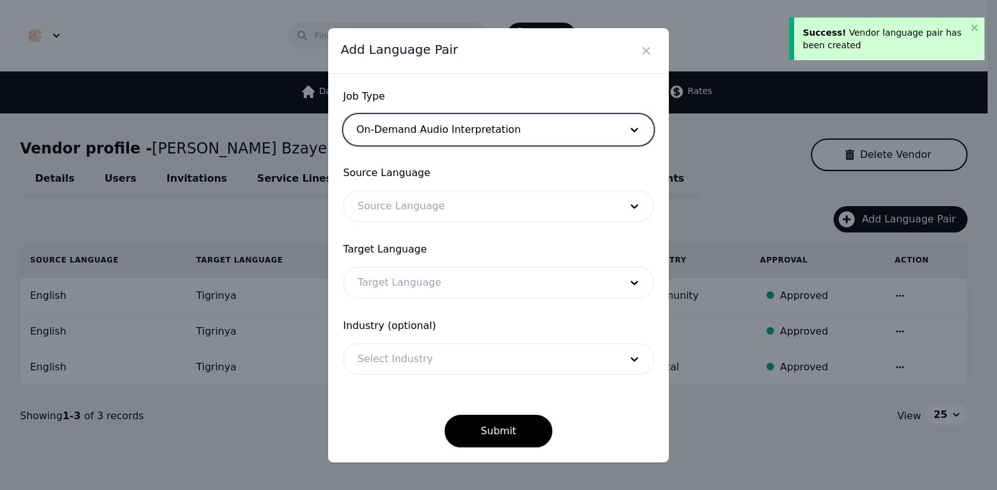
click at [447, 202] on div at bounding box center [480, 206] width 272 height 30
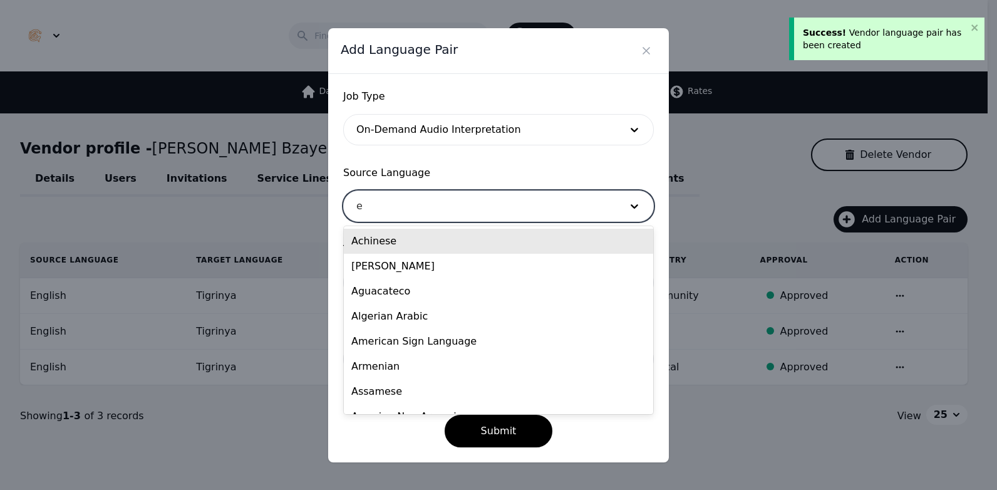
type input "en"
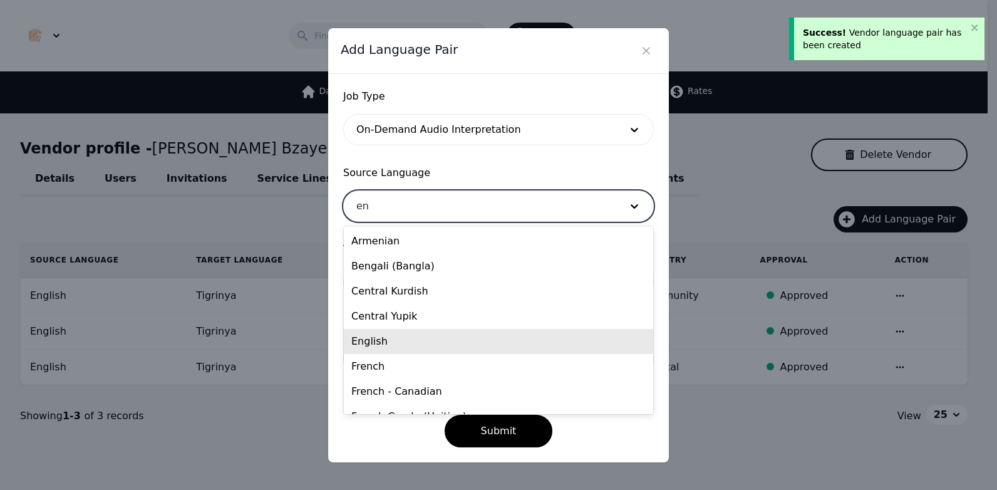
drag, startPoint x: 423, startPoint y: 332, endPoint x: 417, endPoint y: 309, distance: 23.2
click at [423, 333] on div "English" at bounding box center [498, 341] width 309 height 25
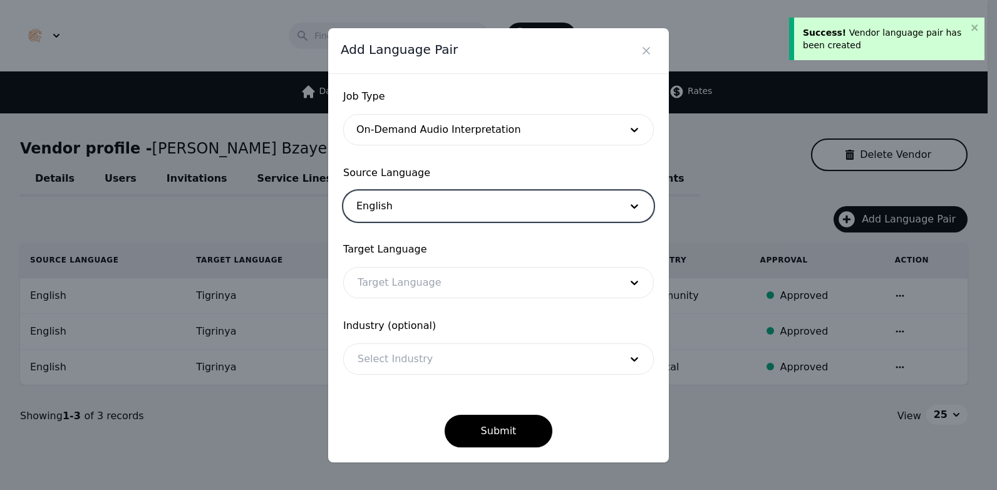
click at [418, 285] on div at bounding box center [480, 283] width 272 height 30
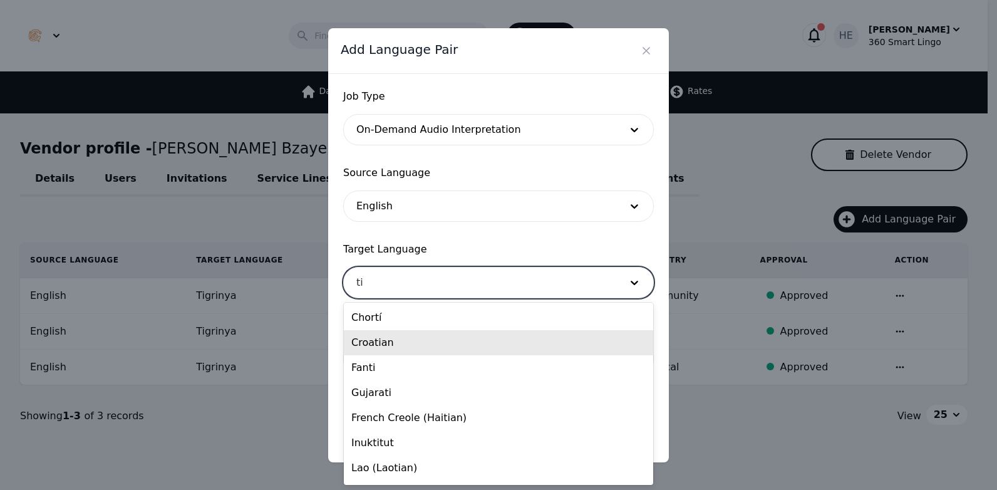
type input "tig"
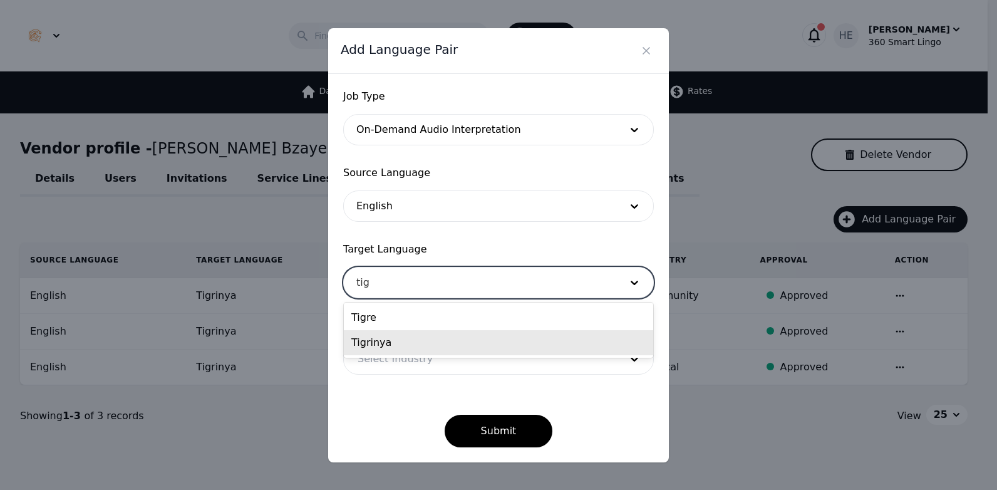
click at [406, 338] on div "Tigrinya" at bounding box center [498, 342] width 309 height 25
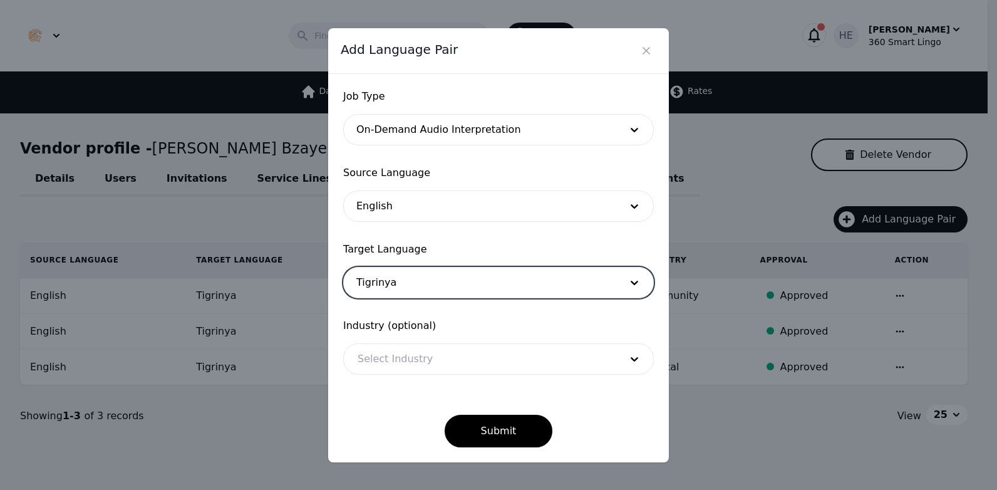
click at [423, 362] on div at bounding box center [480, 359] width 272 height 30
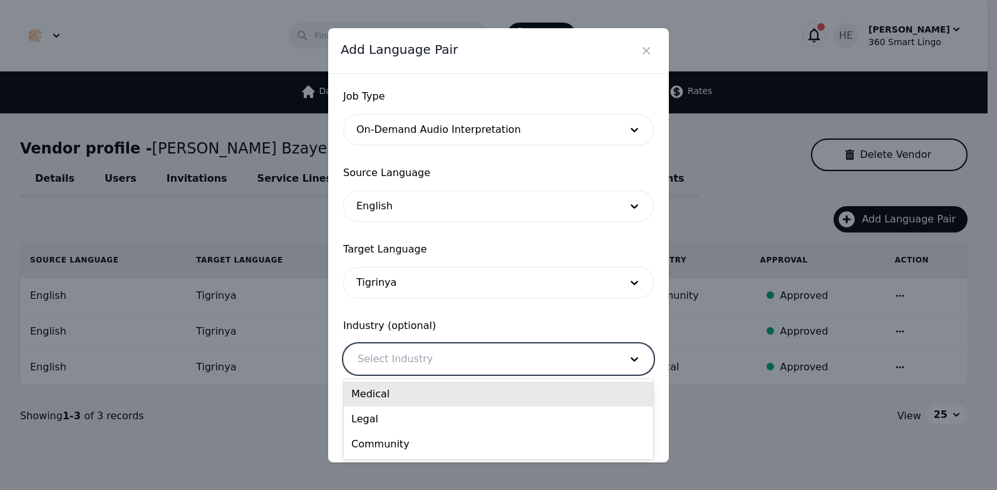
click at [412, 399] on div "Medical" at bounding box center [498, 394] width 309 height 25
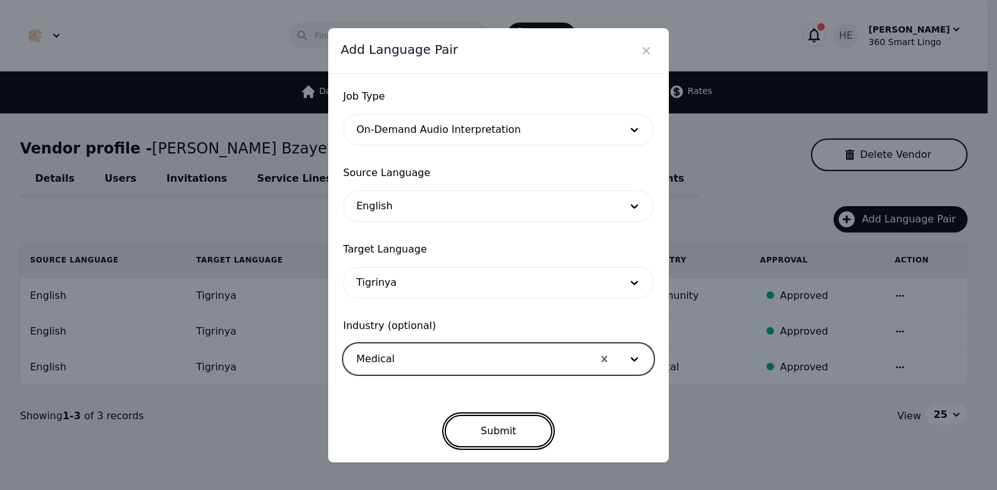
click at [497, 434] on button "Submit" at bounding box center [499, 431] width 108 height 33
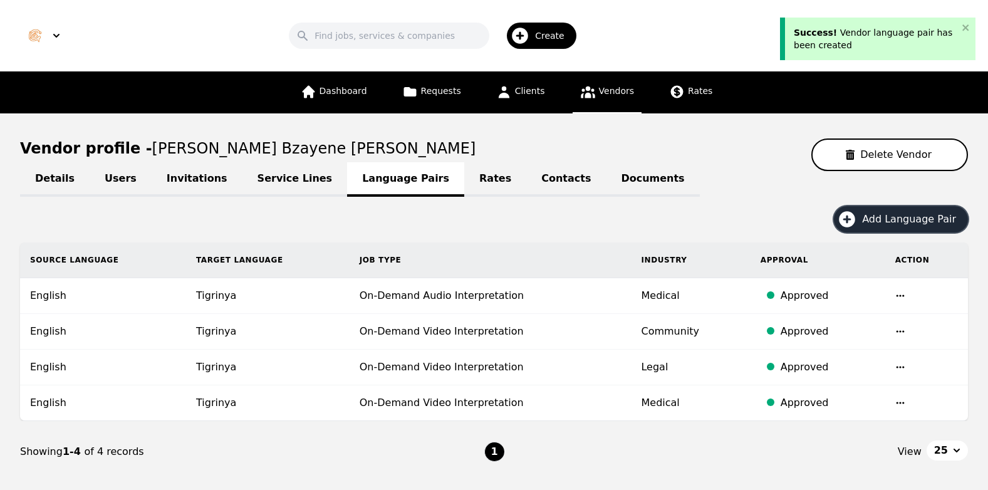
click at [910, 217] on span "Add Language Pair" at bounding box center [913, 219] width 103 height 15
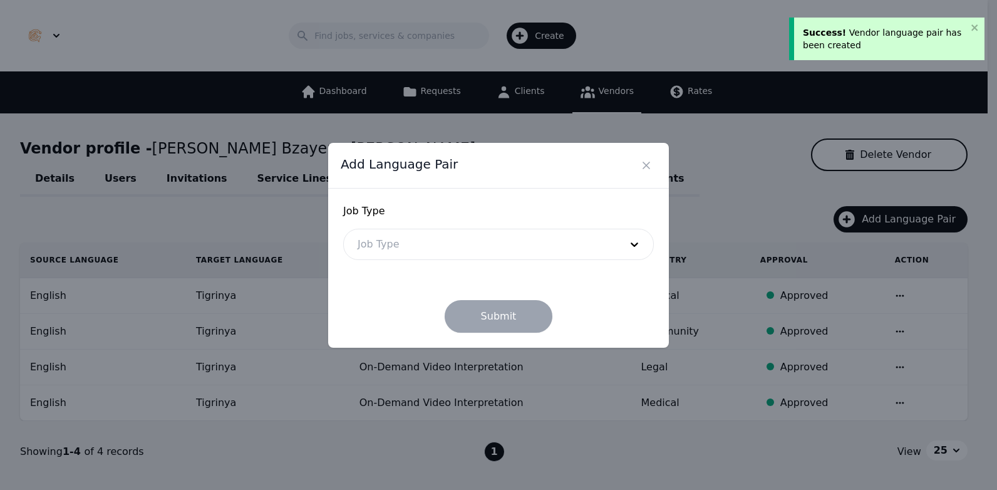
click at [467, 254] on div at bounding box center [480, 244] width 272 height 30
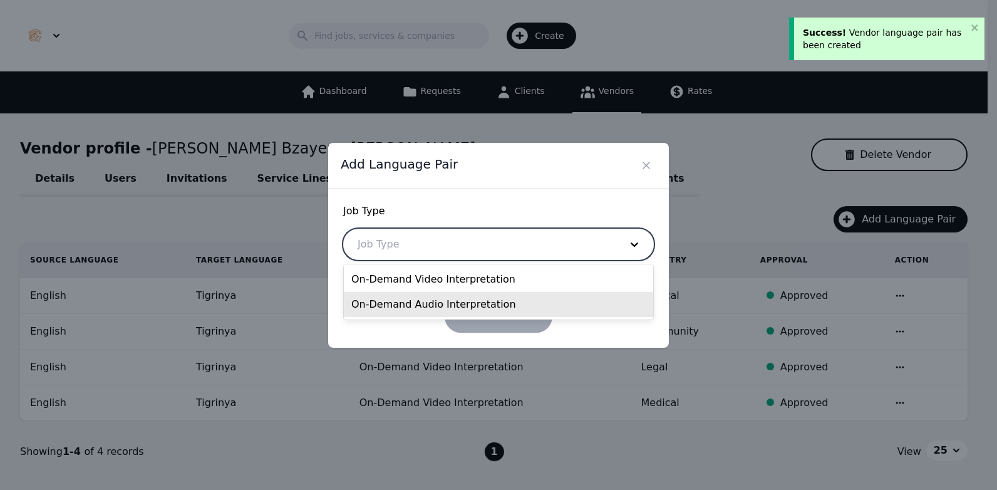
click at [439, 311] on div "On-Demand Audio Interpretation" at bounding box center [498, 304] width 309 height 25
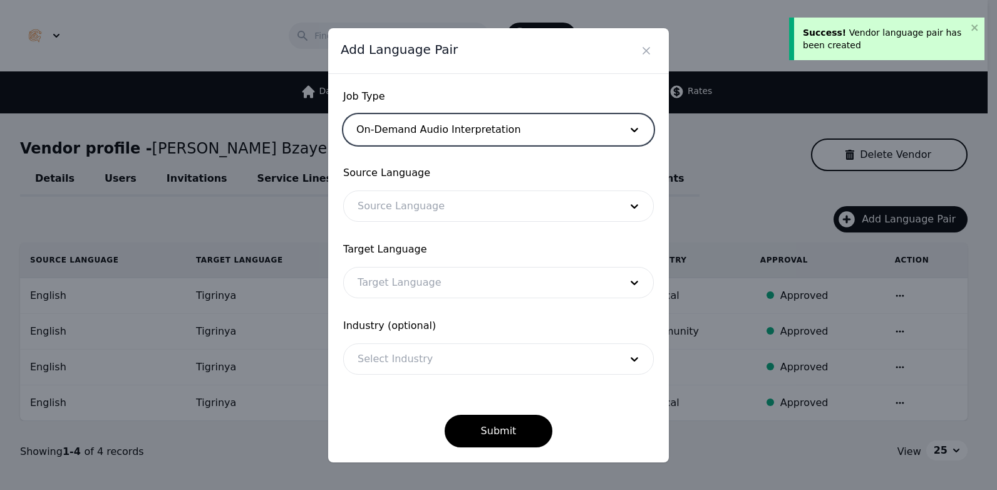
click at [417, 205] on div at bounding box center [480, 206] width 272 height 30
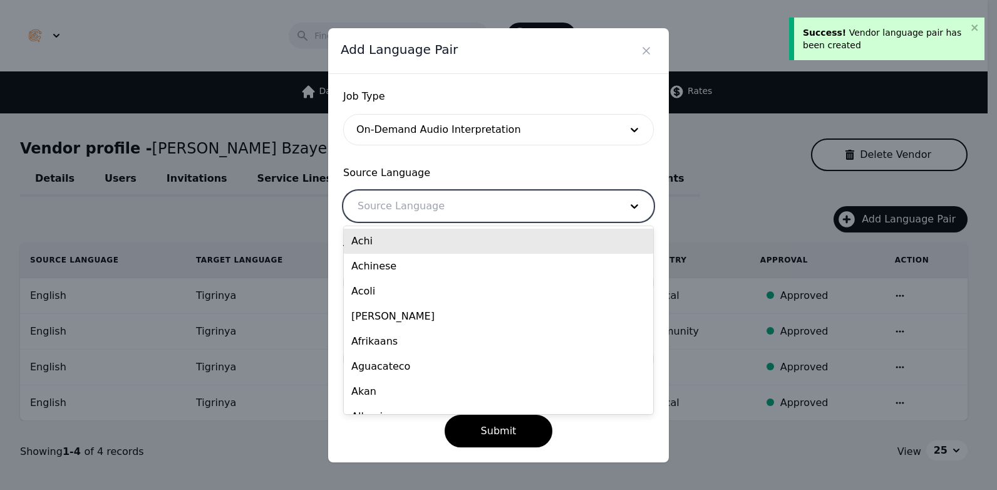
type input "r"
type input "en"
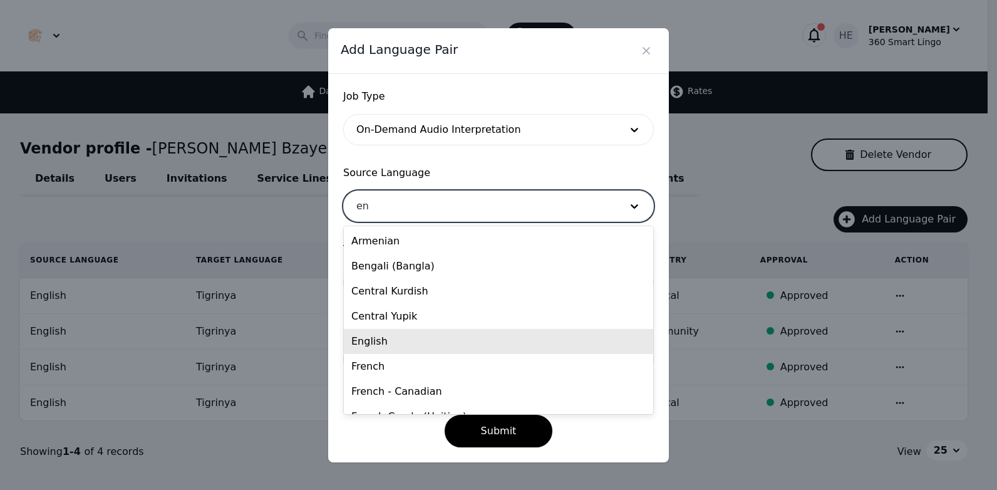
click at [385, 346] on div "English" at bounding box center [498, 341] width 309 height 25
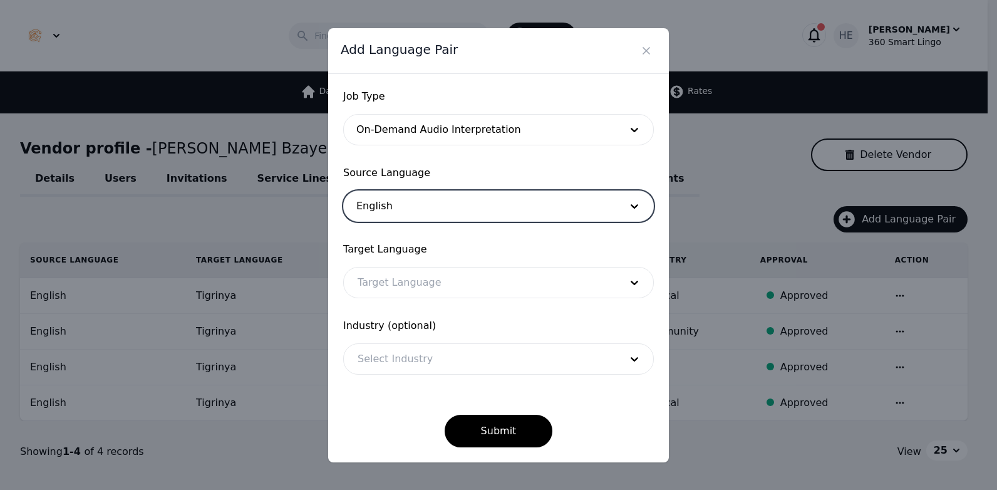
click at [408, 272] on div at bounding box center [480, 283] width 272 height 30
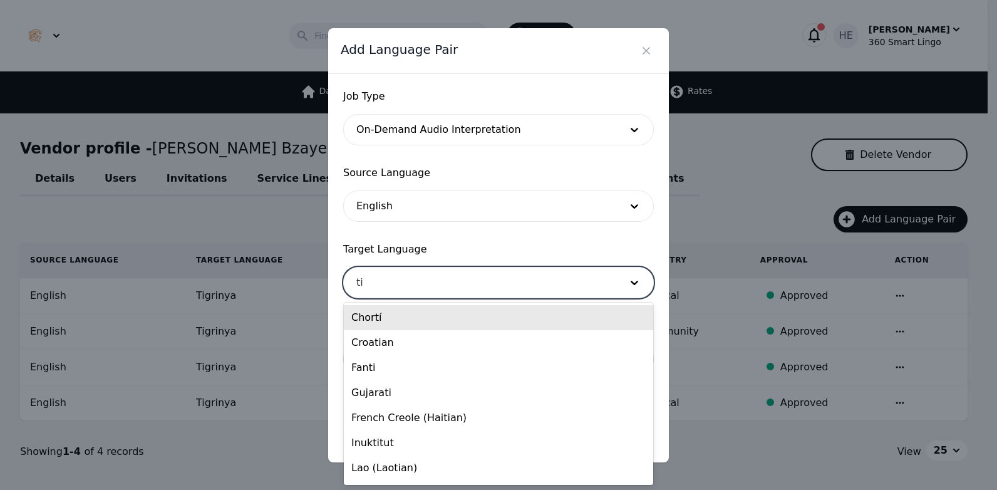
type input "tig"
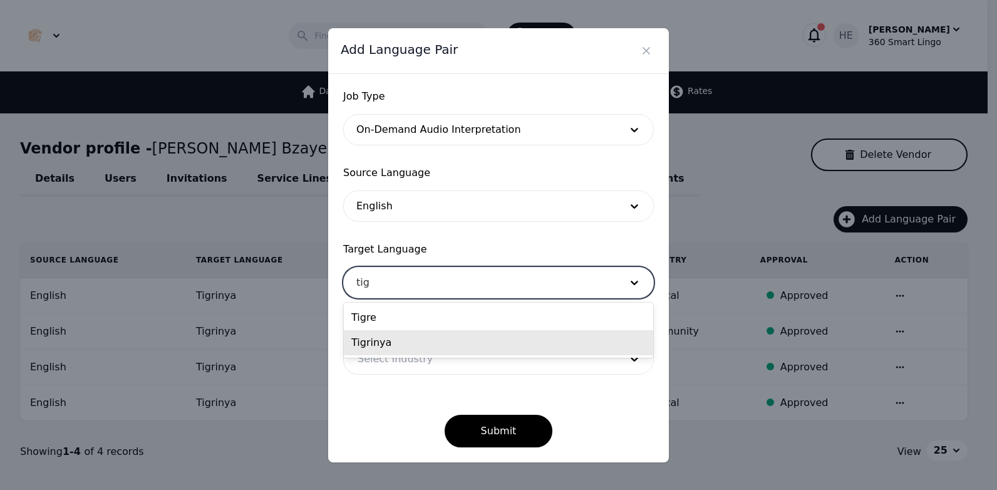
click at [392, 343] on div "Tigrinya" at bounding box center [498, 342] width 309 height 25
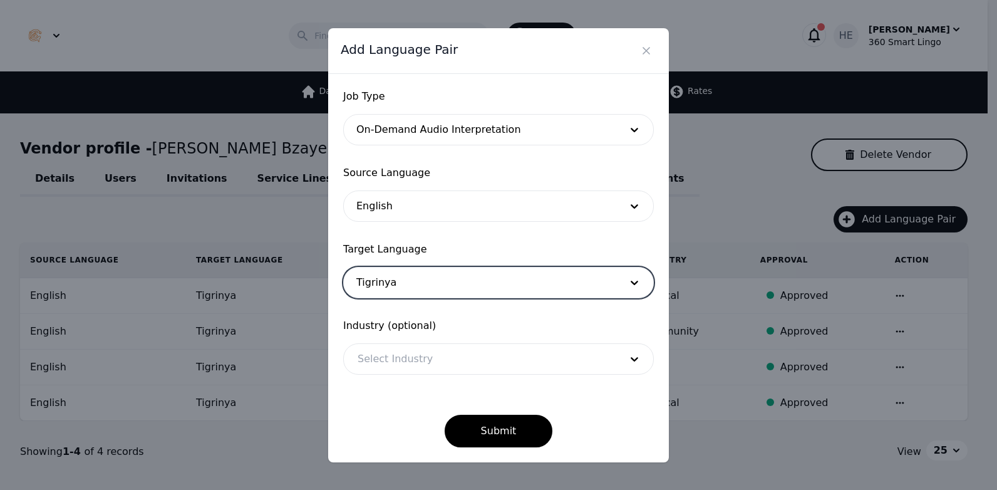
click at [395, 350] on div at bounding box center [480, 359] width 272 height 30
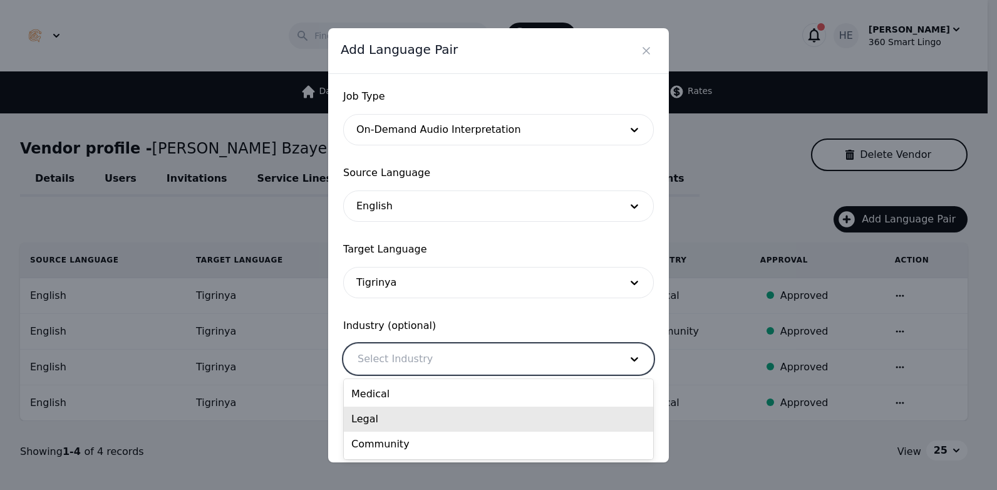
click at [400, 417] on div "Legal" at bounding box center [498, 419] width 309 height 25
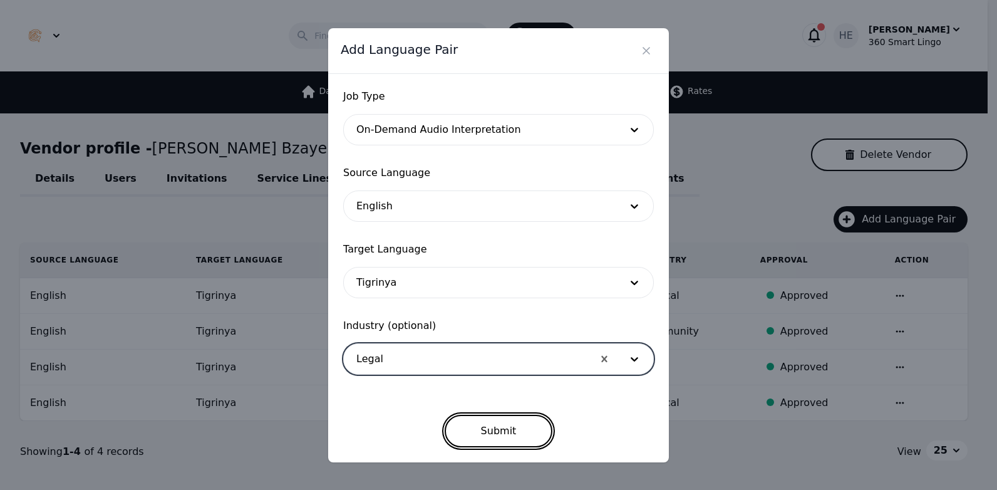
click at [484, 436] on button "Submit" at bounding box center [499, 431] width 108 height 33
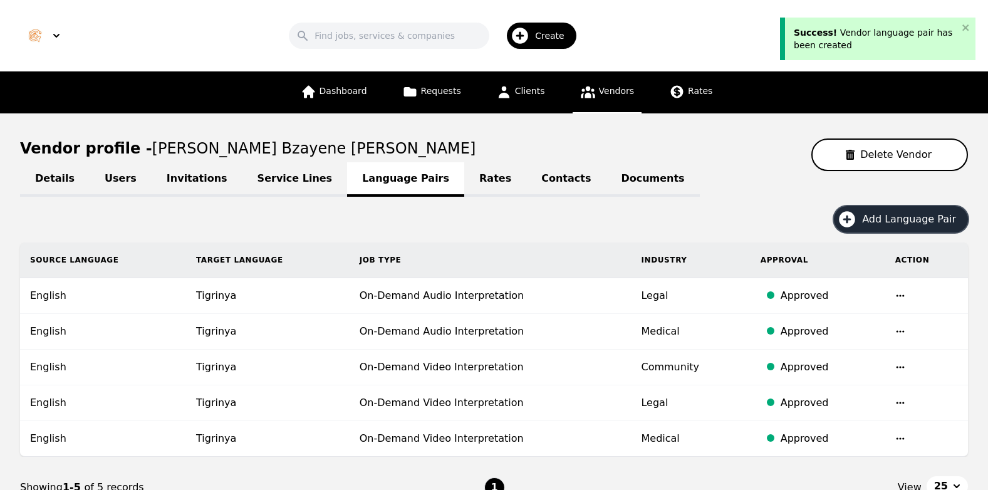
click at [875, 221] on span "Add Language Pair" at bounding box center [913, 219] width 103 height 15
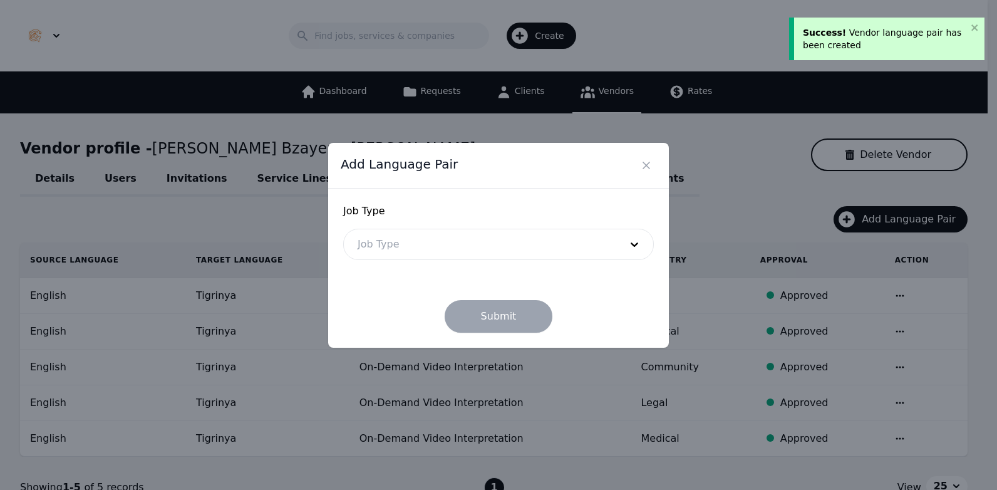
click at [453, 244] on div at bounding box center [480, 244] width 272 height 30
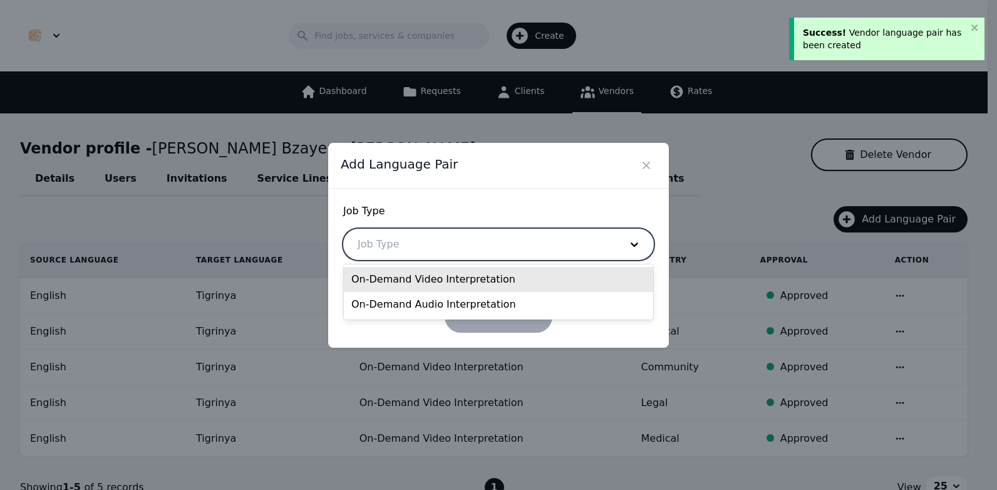
click at [434, 283] on div "On-Demand Video Interpretation" at bounding box center [498, 279] width 309 height 25
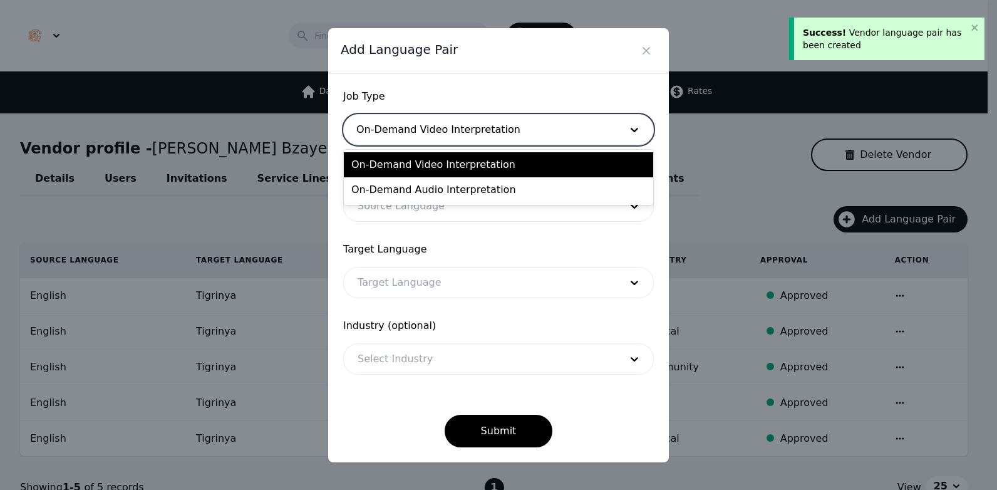
click at [543, 137] on div at bounding box center [480, 130] width 272 height 30
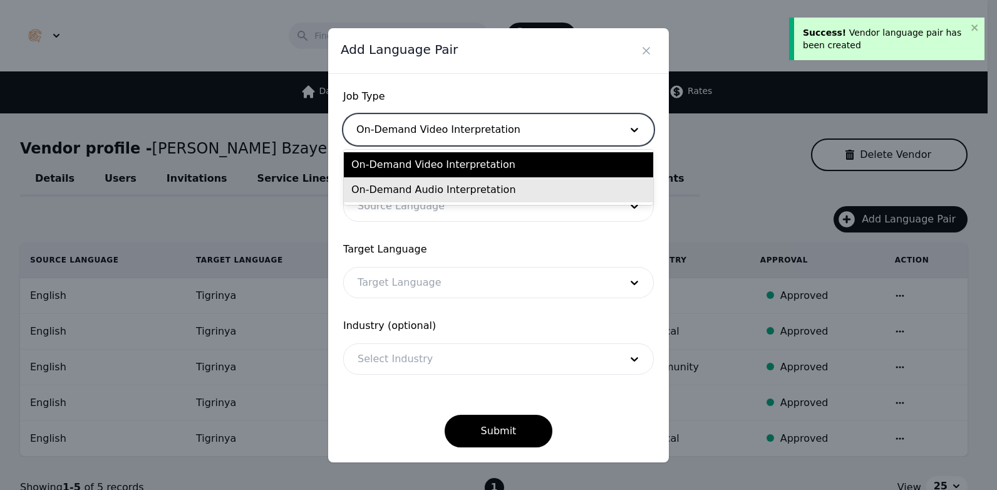
click at [501, 196] on div "On-Demand Audio Interpretation" at bounding box center [498, 189] width 309 height 25
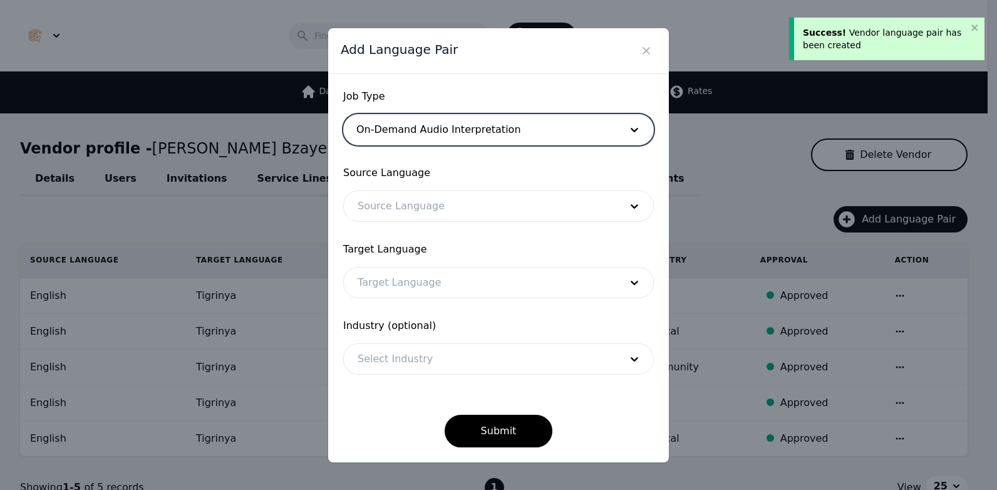
click at [381, 204] on div at bounding box center [480, 206] width 272 height 30
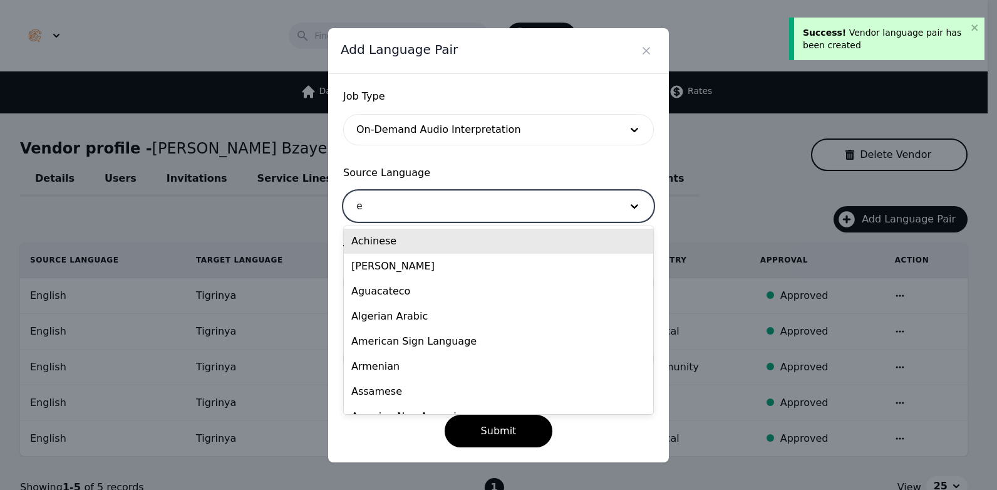
type input "en"
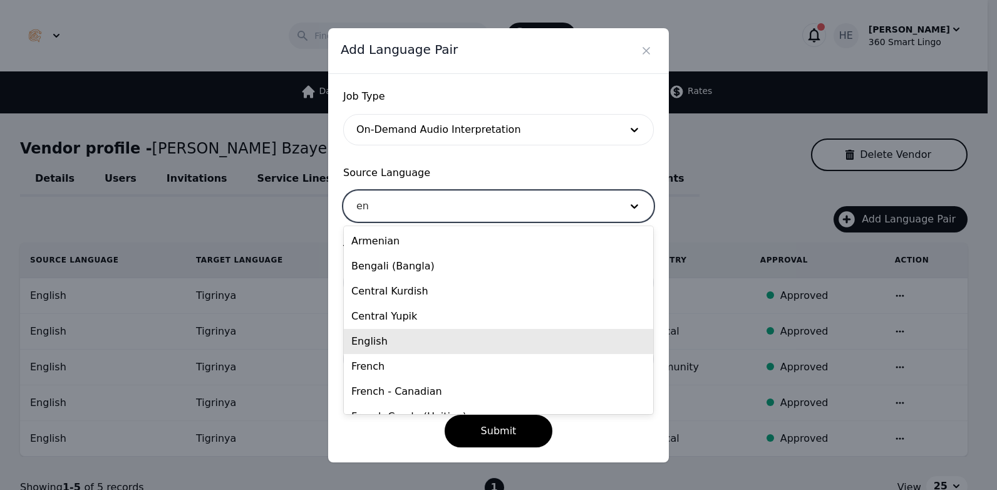
click at [397, 340] on div "English" at bounding box center [498, 341] width 309 height 25
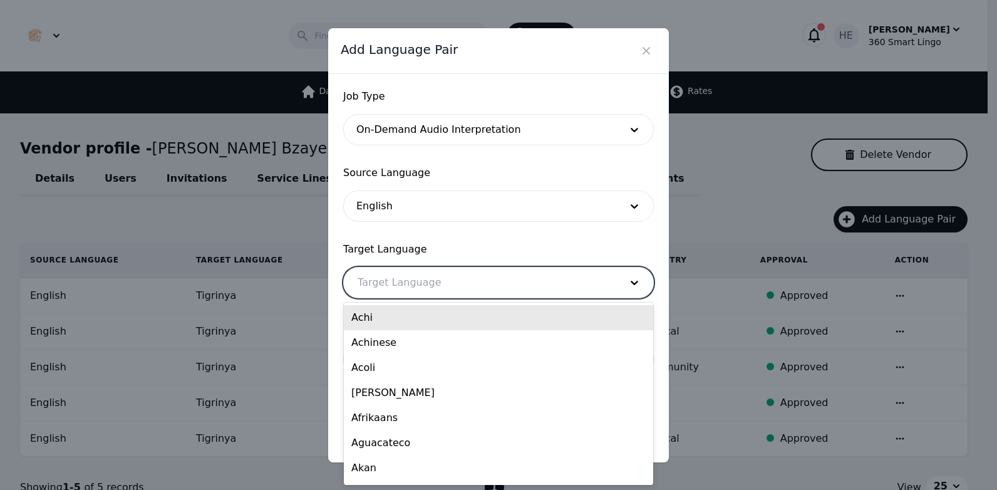
click at [399, 272] on div at bounding box center [480, 283] width 272 height 30
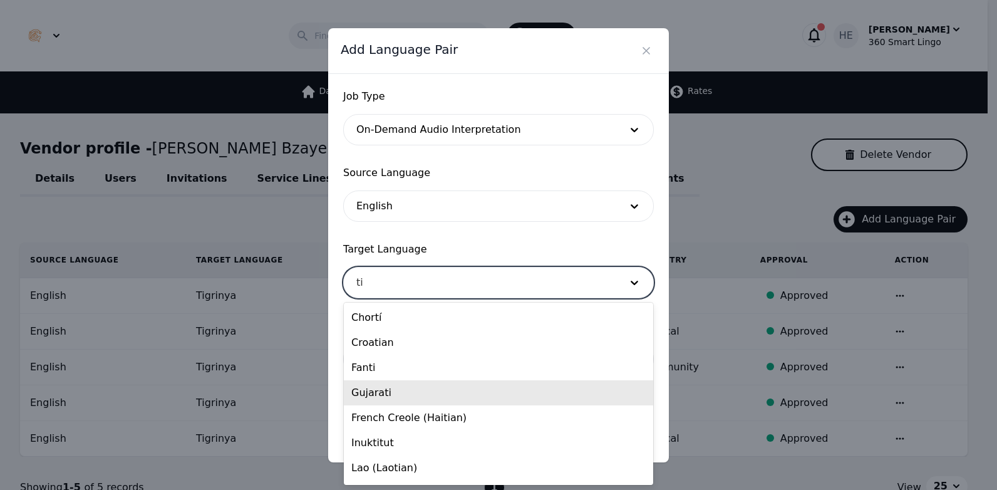
type input "tig"
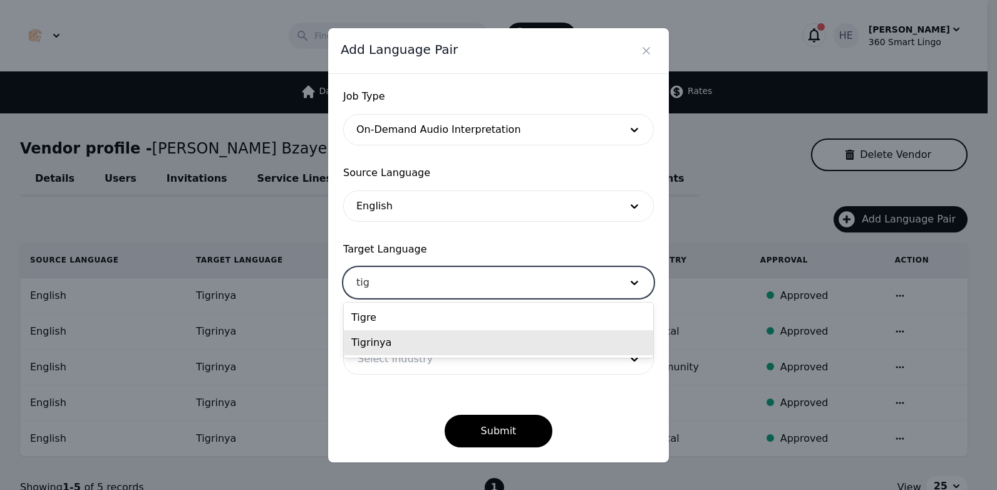
click at [397, 333] on div "Tigrinya" at bounding box center [498, 342] width 309 height 25
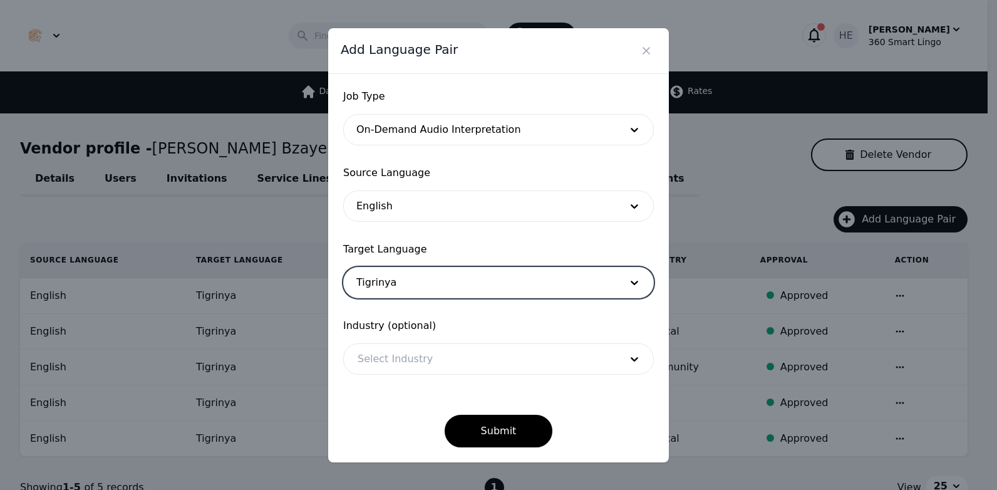
click at [396, 355] on div at bounding box center [480, 359] width 272 height 30
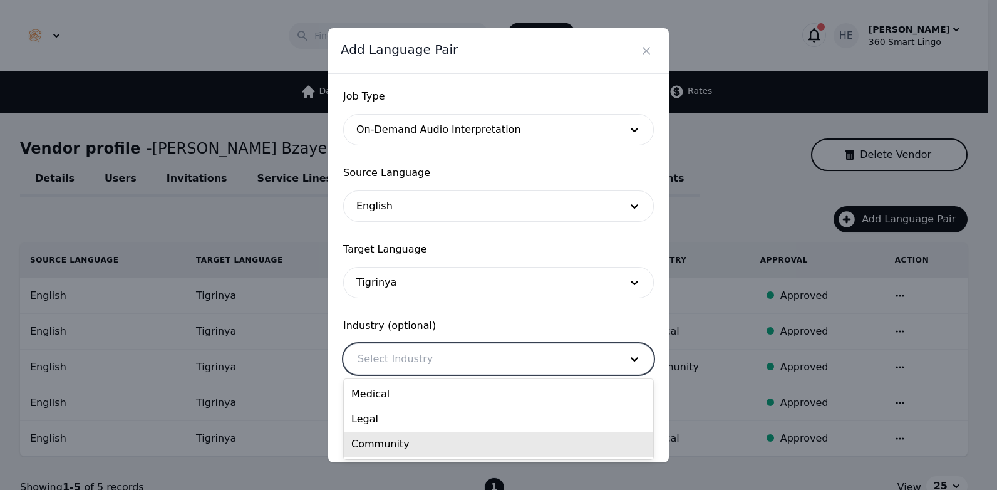
click at [403, 439] on div "Community" at bounding box center [498, 444] width 309 height 25
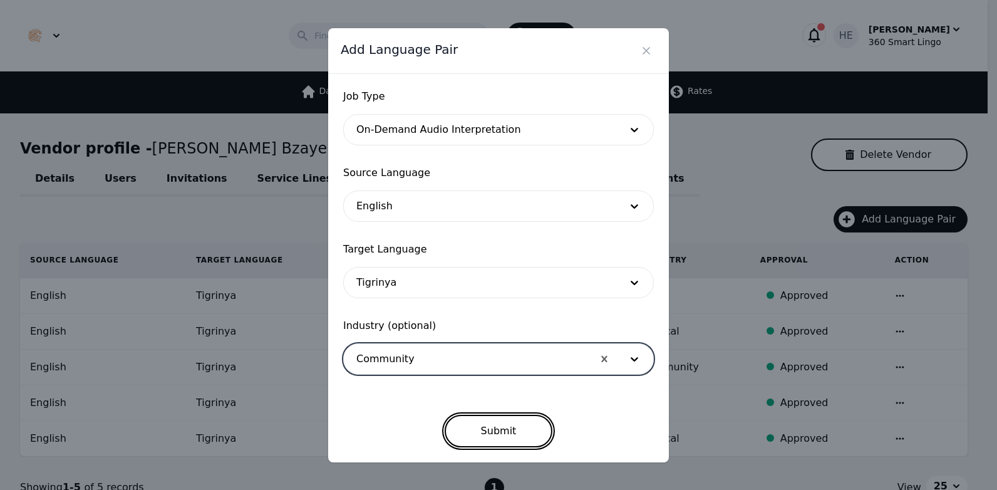
click at [496, 430] on button "Submit" at bounding box center [499, 431] width 108 height 33
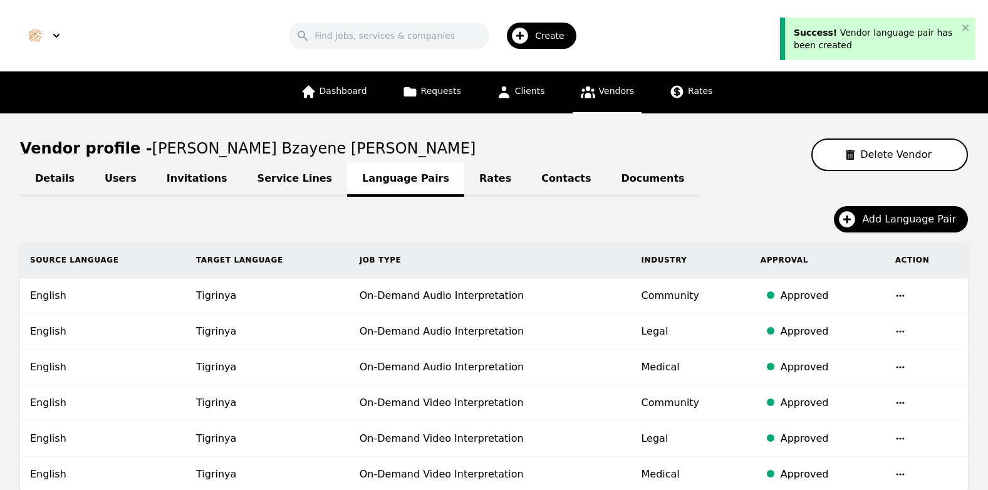
click at [259, 180] on link "Service Lines" at bounding box center [294, 179] width 105 height 34
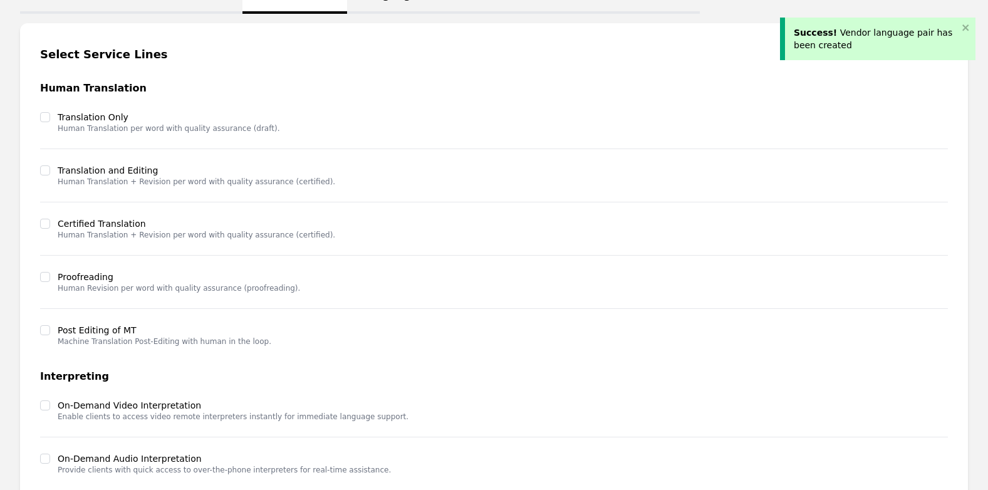
scroll to position [321, 0]
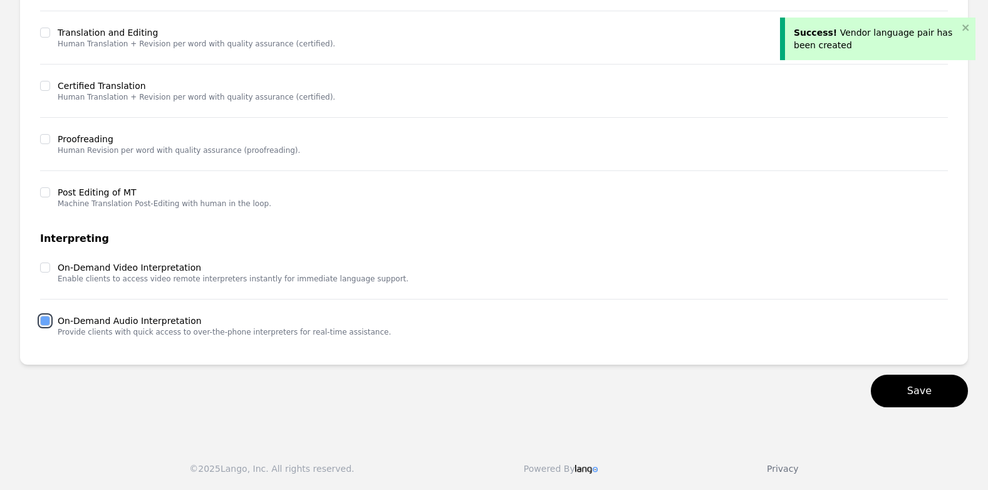
click at [46, 323] on input "checkbox" at bounding box center [45, 321] width 10 height 10
checkbox input "true"
click at [47, 265] on input "checkbox" at bounding box center [45, 268] width 10 height 10
checkbox input "true"
click at [912, 392] on button "Save" at bounding box center [919, 391] width 97 height 33
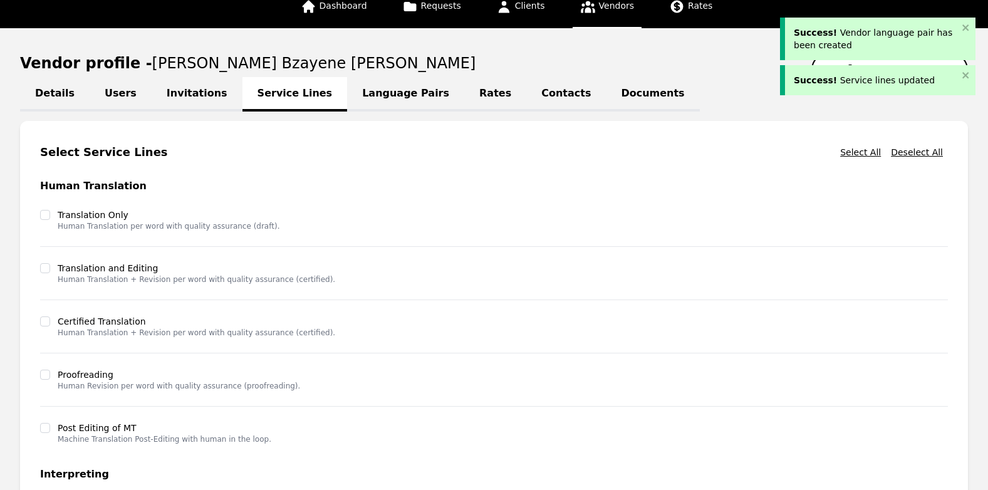
scroll to position [0, 0]
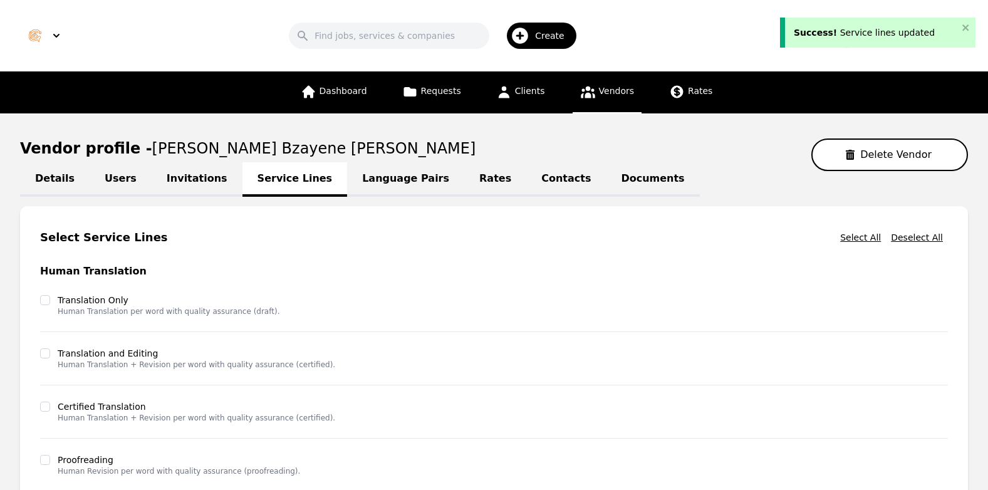
click at [60, 182] on link "Details" at bounding box center [55, 179] width 70 height 34
select select "active"
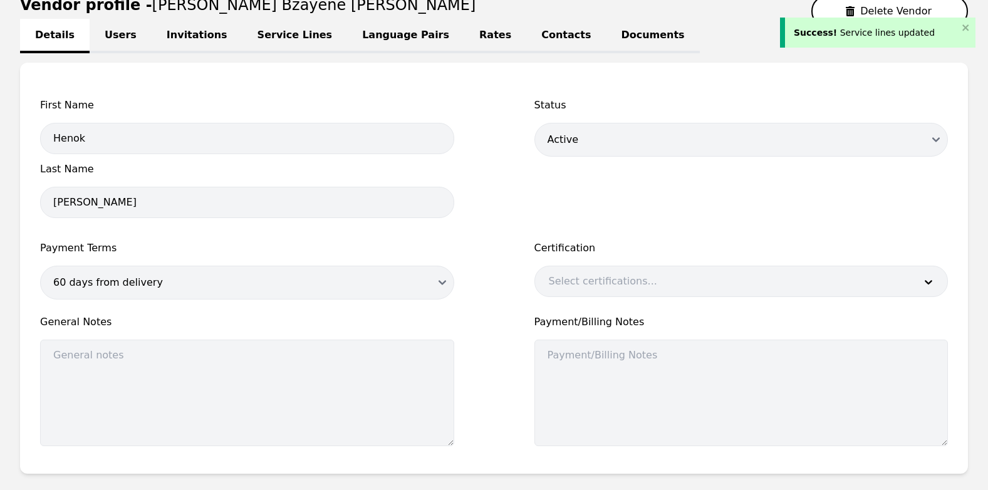
scroll to position [263, 0]
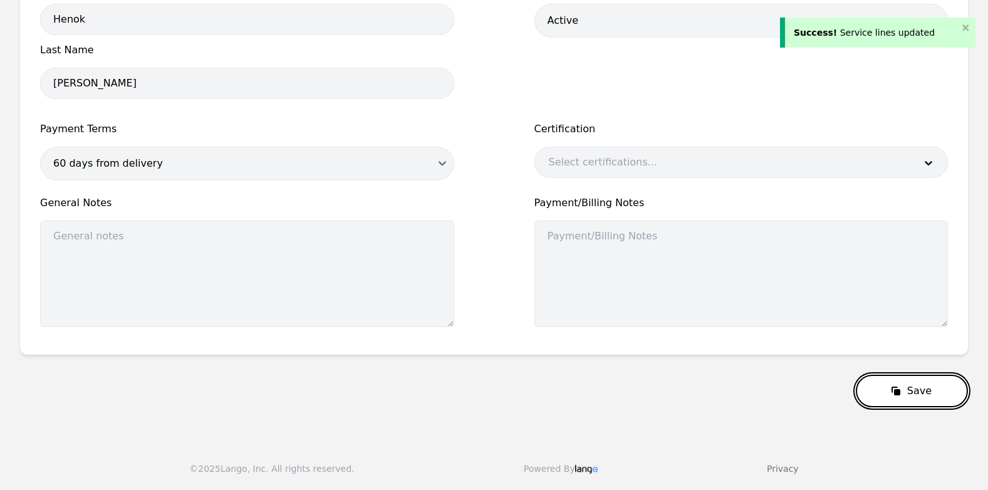
click at [917, 392] on button "Save" at bounding box center [912, 391] width 112 height 33
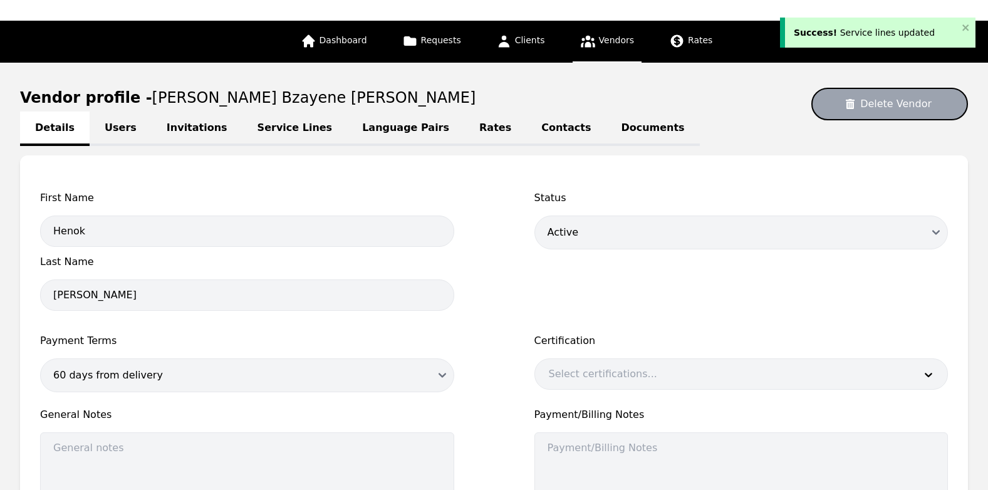
scroll to position [0, 0]
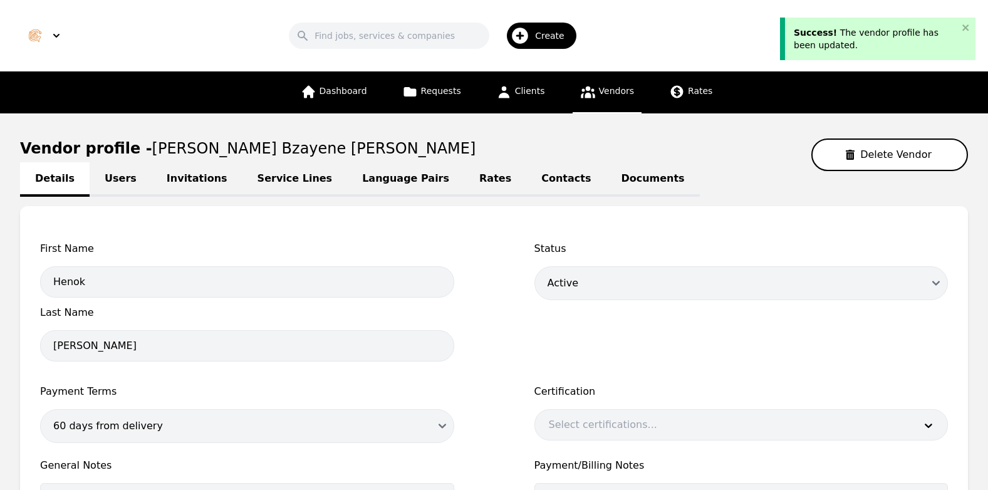
click at [684, 41] on div "Search Create" at bounding box center [436, 36] width 682 height 36
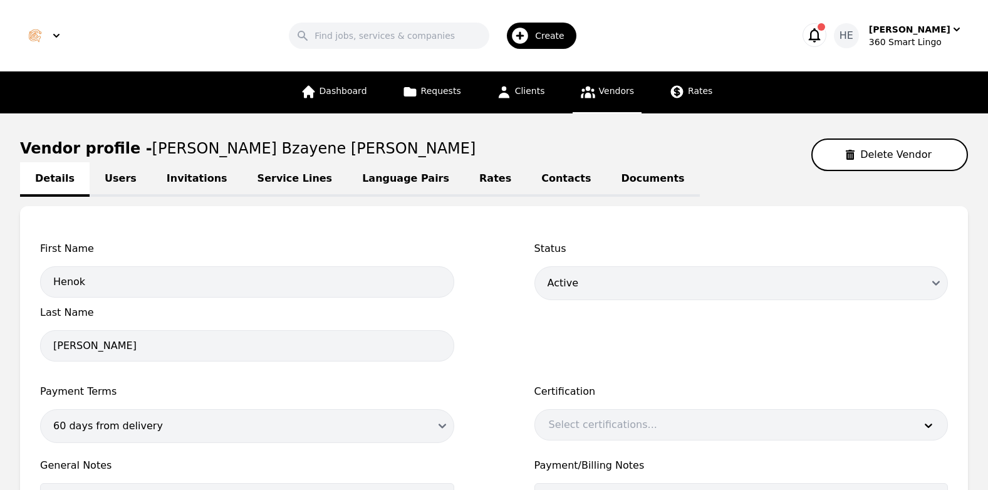
click at [490, 323] on div "First Name [PERSON_NAME] Last Name [PERSON_NAME] Status Draft Active Disabled P…" at bounding box center [494, 419] width 908 height 356
